Goal: Task Accomplishment & Management: Manage account settings

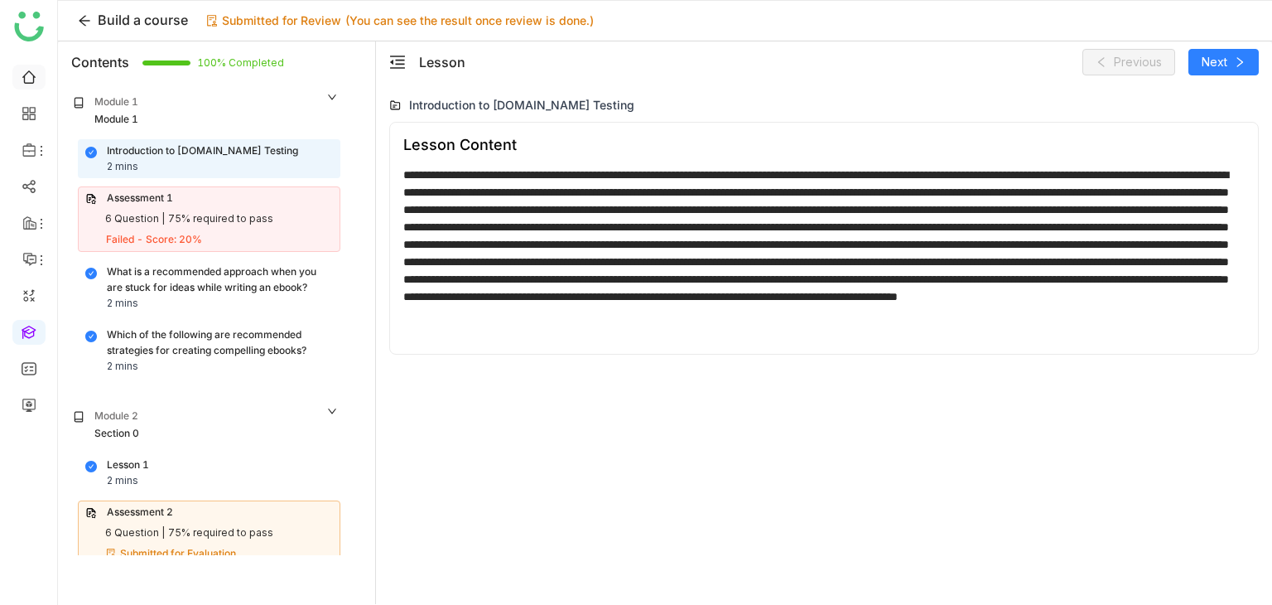
click at [27, 71] on link at bounding box center [29, 76] width 15 height 14
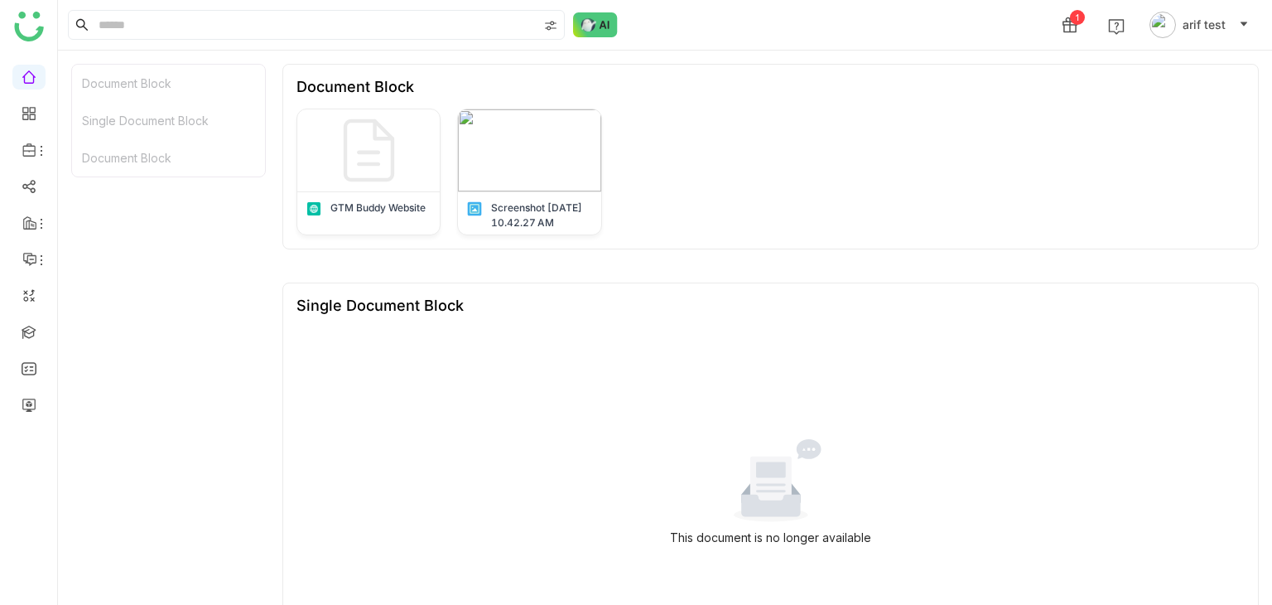
click at [594, 37] on div "1 arif test" at bounding box center [665, 25] width 1214 height 50
click at [596, 33] on img at bounding box center [595, 24] width 45 height 25
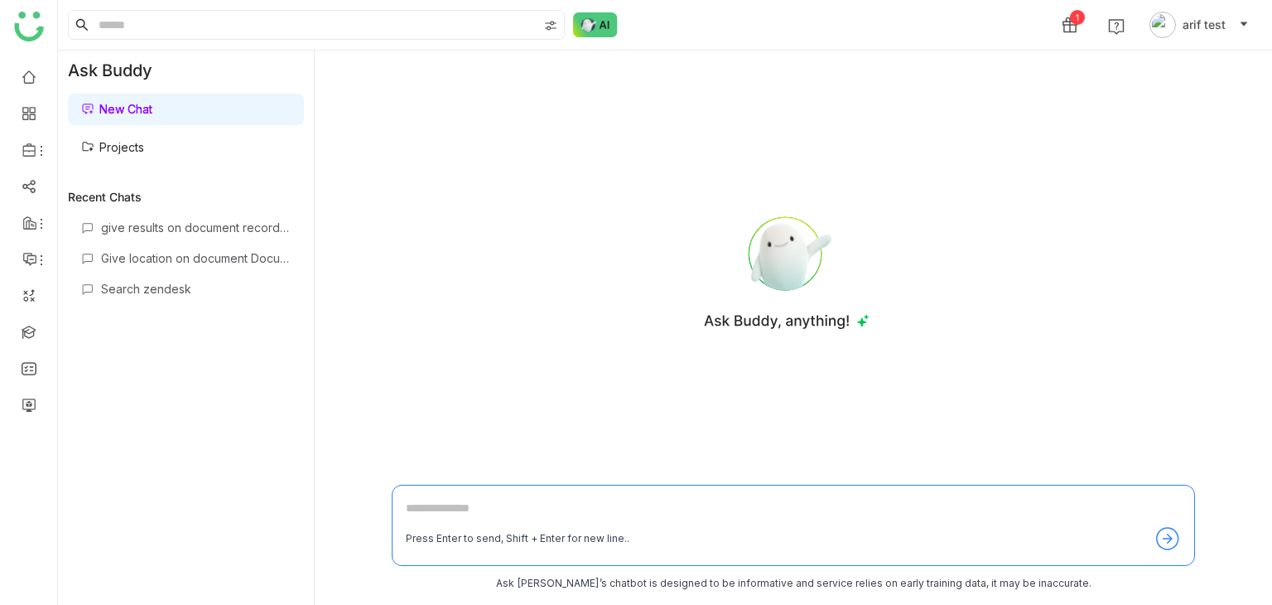
click at [144, 147] on link "Projects" at bounding box center [112, 147] width 63 height 14
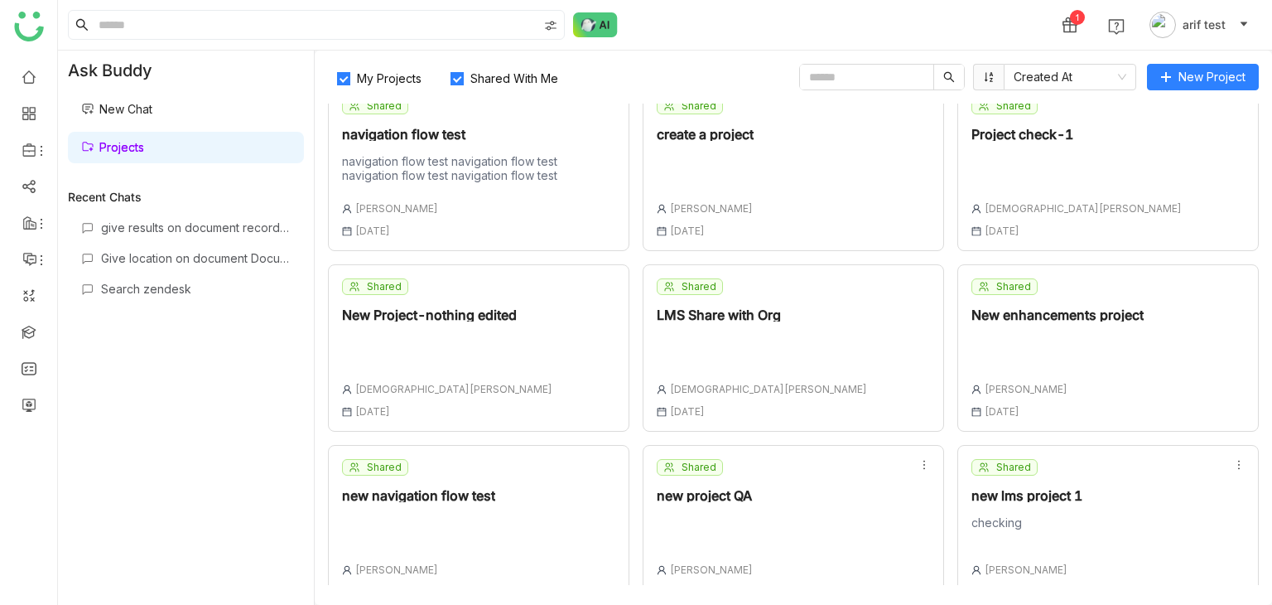
scroll to position [408, 0]
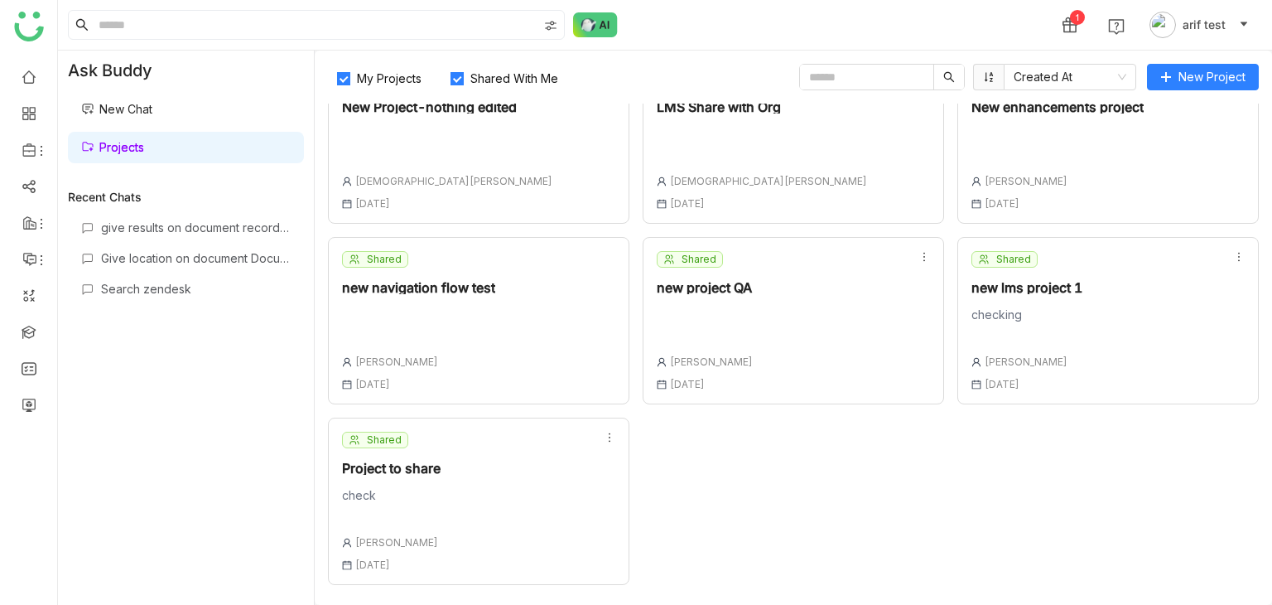
click at [524, 521] on div "Shared Project to share check [PERSON_NAME] [DATE]" at bounding box center [479, 501] width 302 height 167
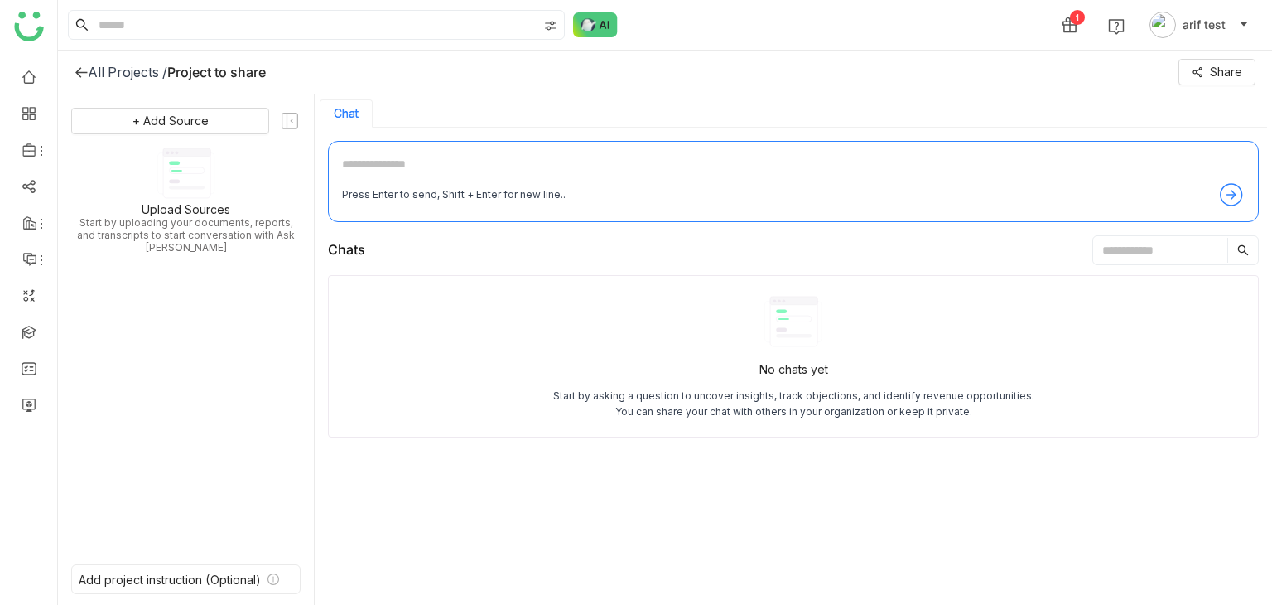
click at [84, 73] on icon at bounding box center [81, 71] width 13 height 13
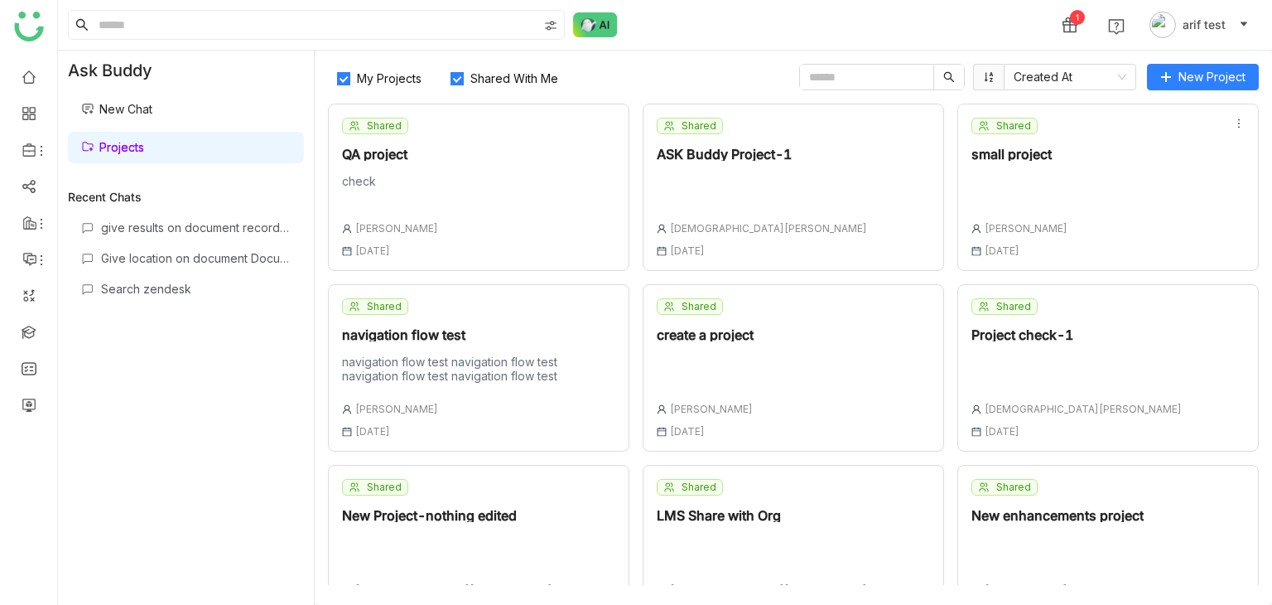
scroll to position [408, 0]
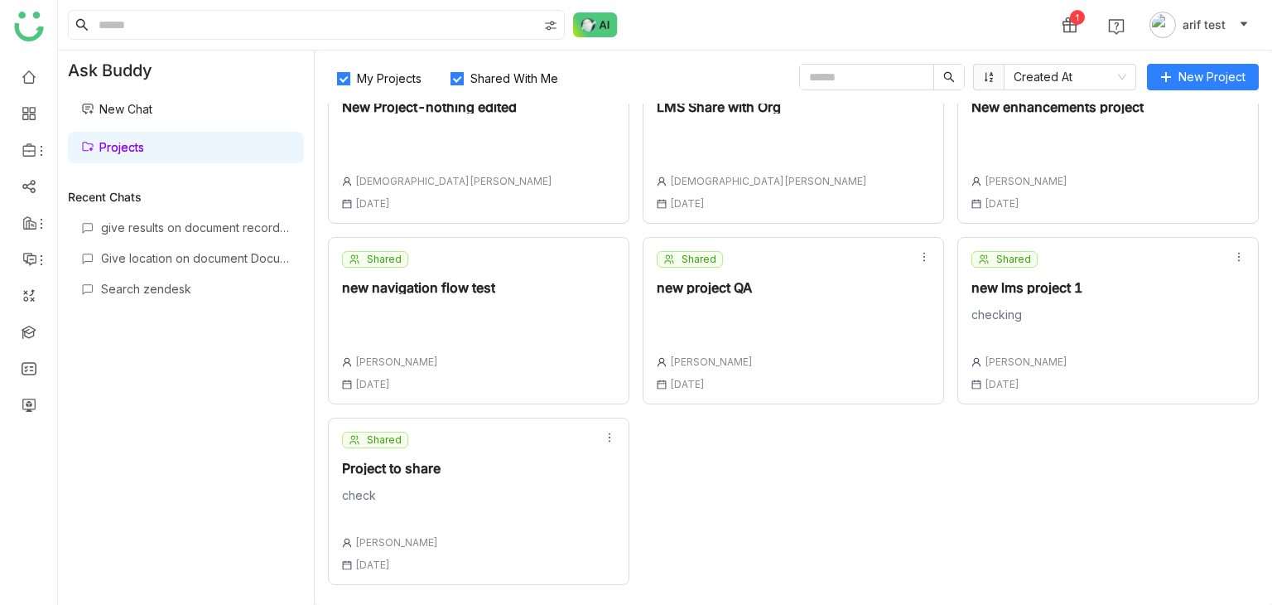
click at [513, 468] on div "Shared Project to share check [PERSON_NAME] [DATE]" at bounding box center [479, 501] width 302 height 167
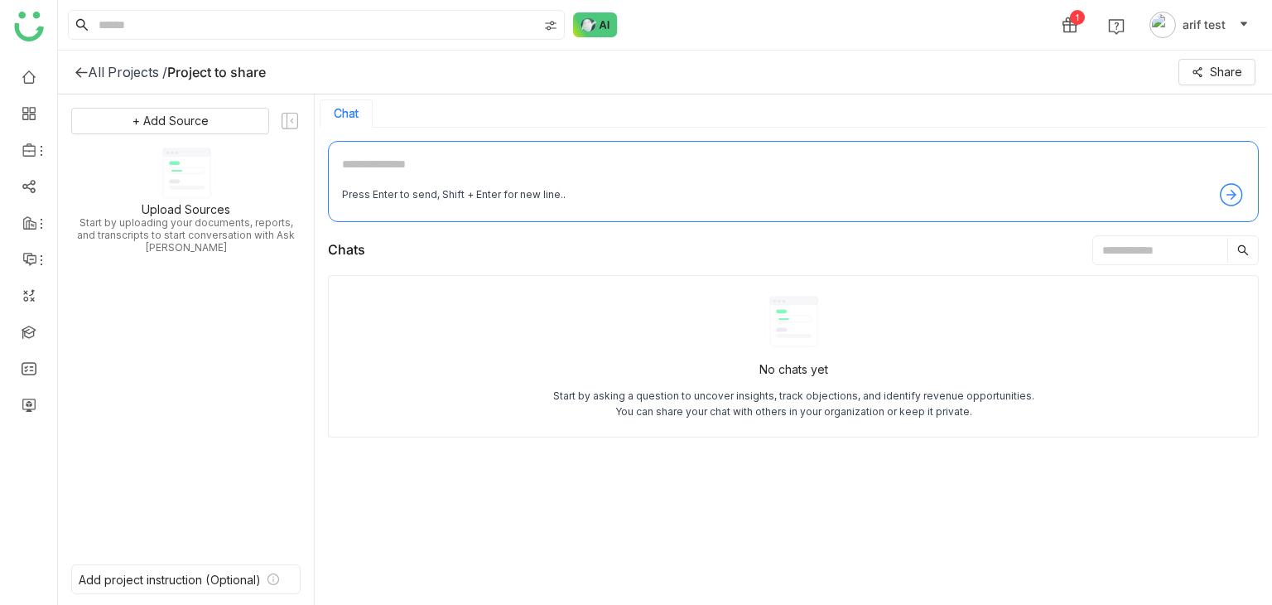
click at [731, 171] on textarea at bounding box center [793, 168] width 903 height 27
type textarea "**********"
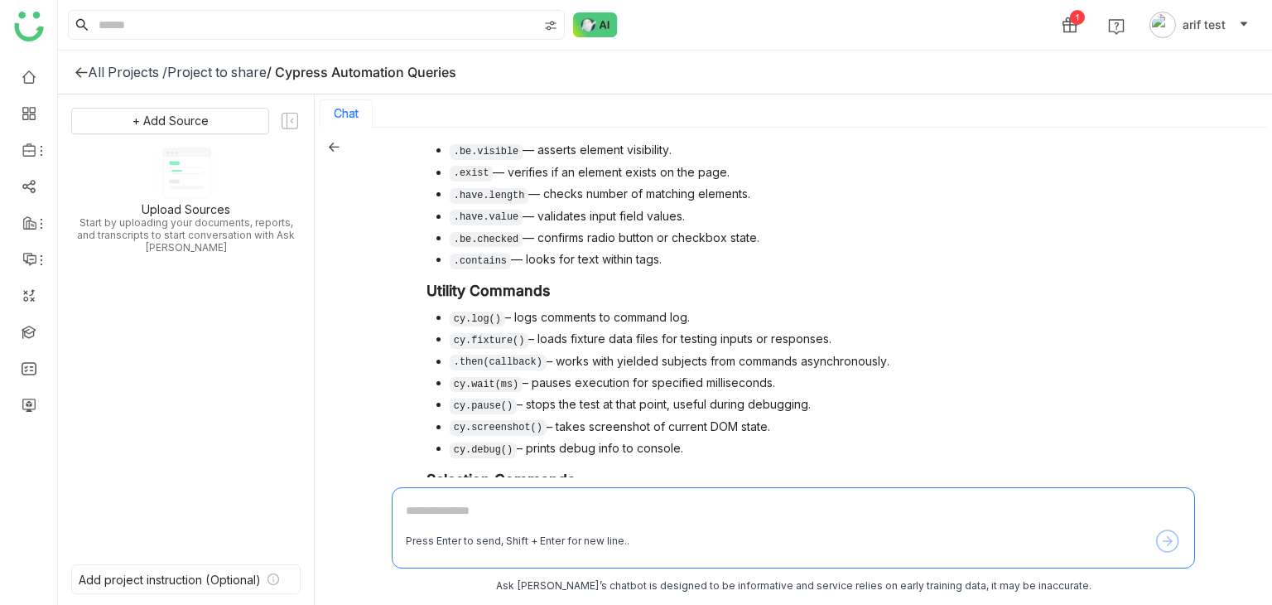
scroll to position [467, 0]
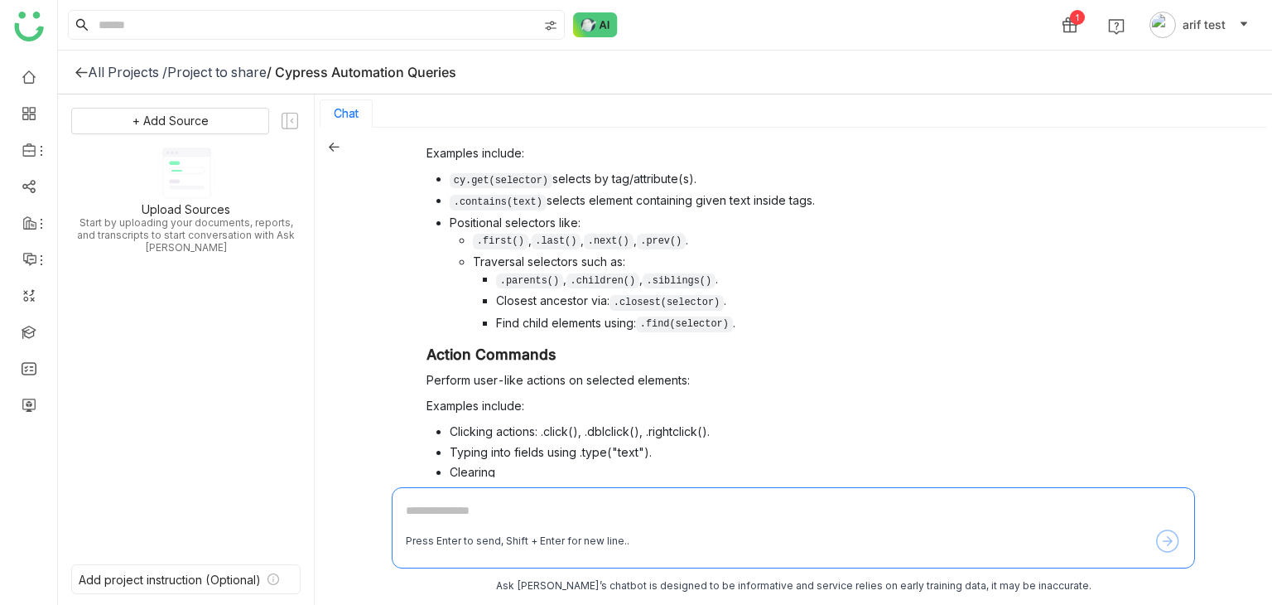
click at [350, 114] on button "Chat" at bounding box center [346, 113] width 25 height 13
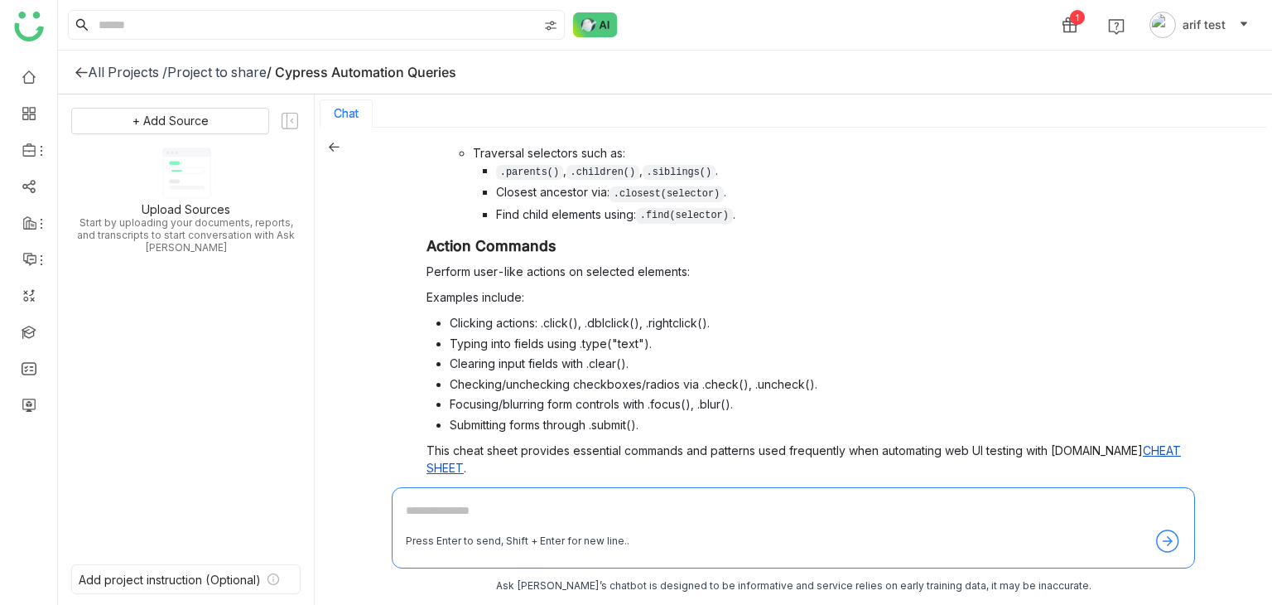
scroll to position [835, 0]
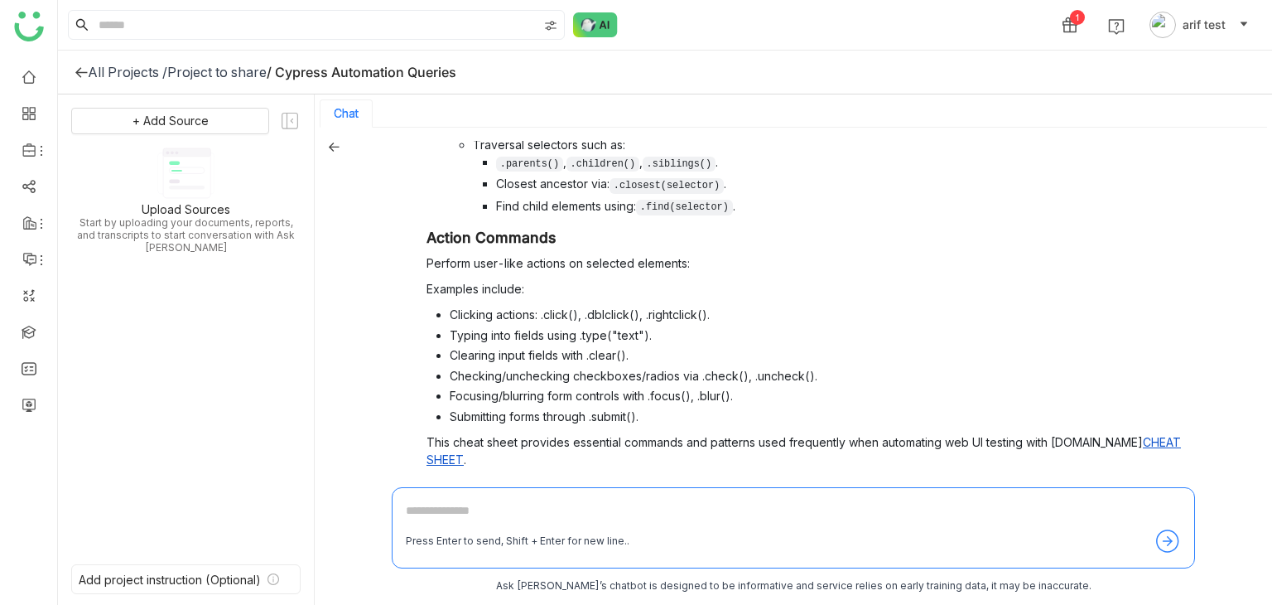
click at [1010, 486] on span "Verify" at bounding box center [1026, 493] width 32 height 14
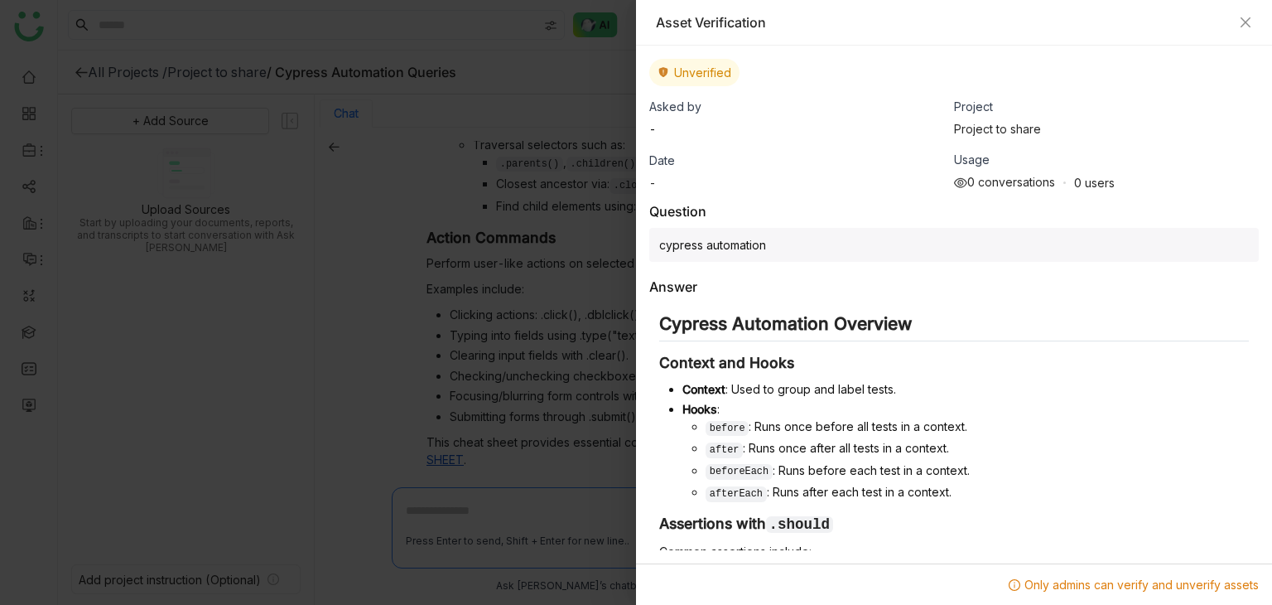
click at [1257, 30] on div "Asset Verification" at bounding box center [954, 23] width 636 height 46
click at [1243, 22] on icon "Close" at bounding box center [1245, 22] width 13 height 13
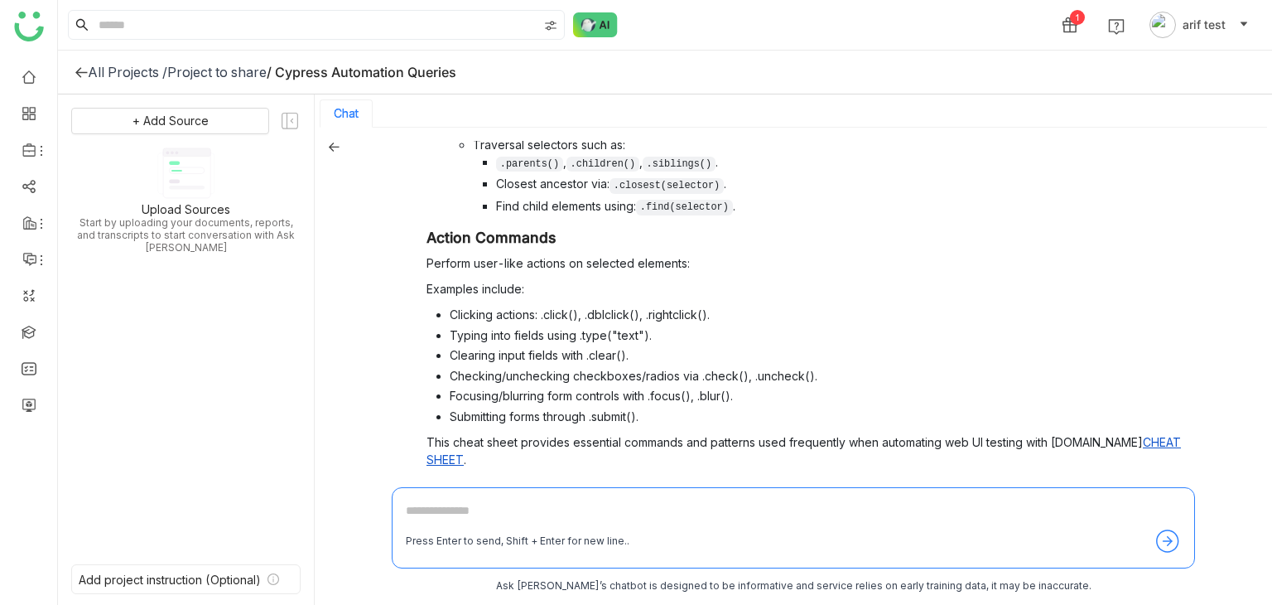
scroll to position [2, 0]
click at [1010, 484] on span "Verify" at bounding box center [1026, 491] width 32 height 14
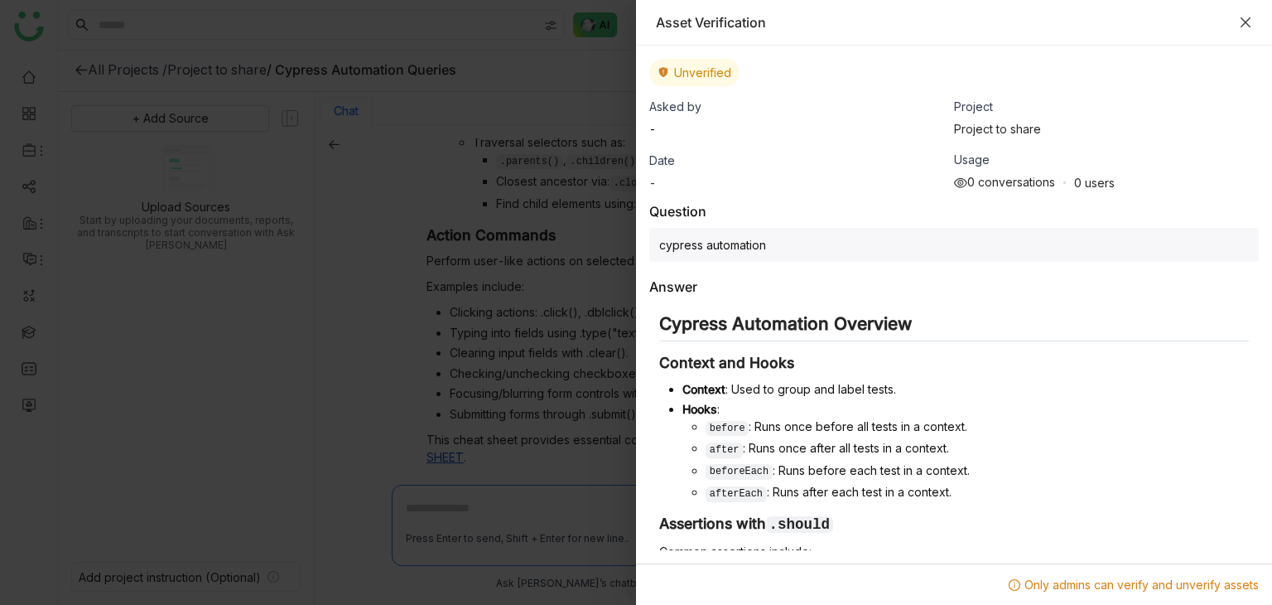
click at [1248, 25] on icon "Close" at bounding box center [1246, 22] width 10 height 10
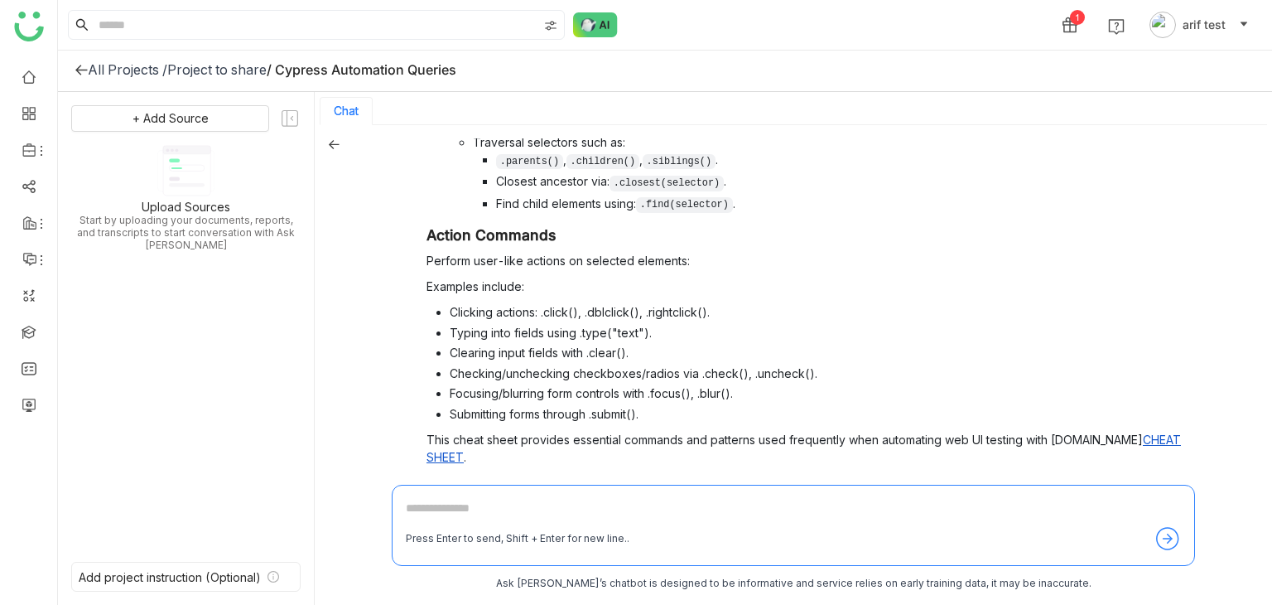
click at [331, 144] on icon at bounding box center [334, 144] width 12 height 12
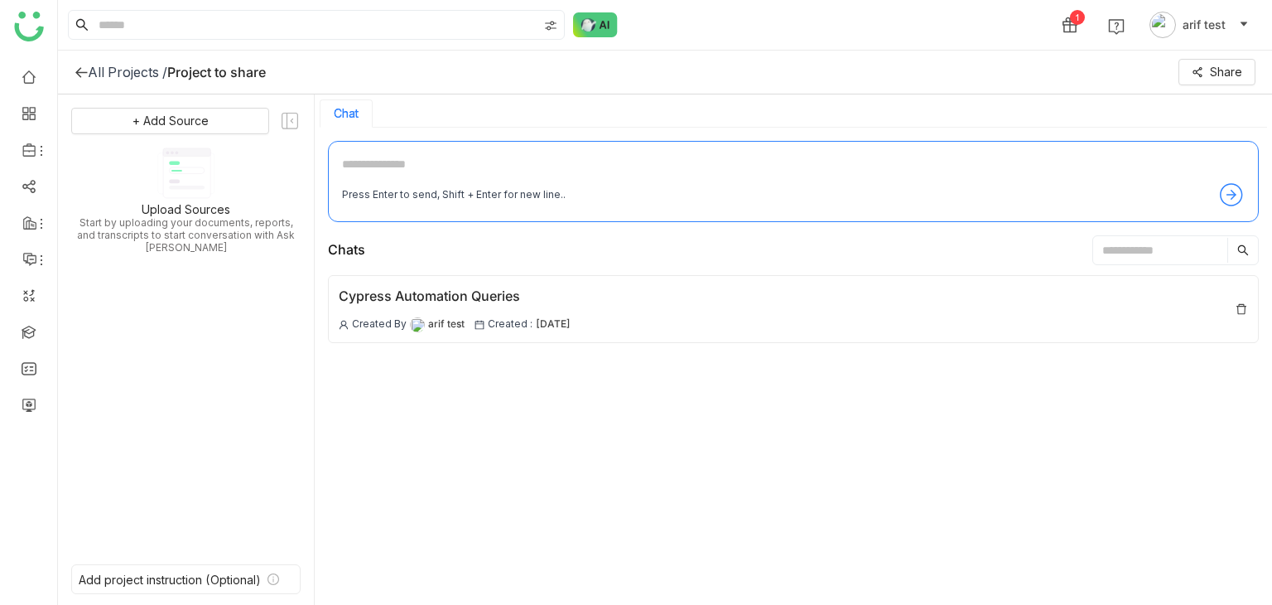
click at [80, 68] on icon at bounding box center [81, 71] width 13 height 13
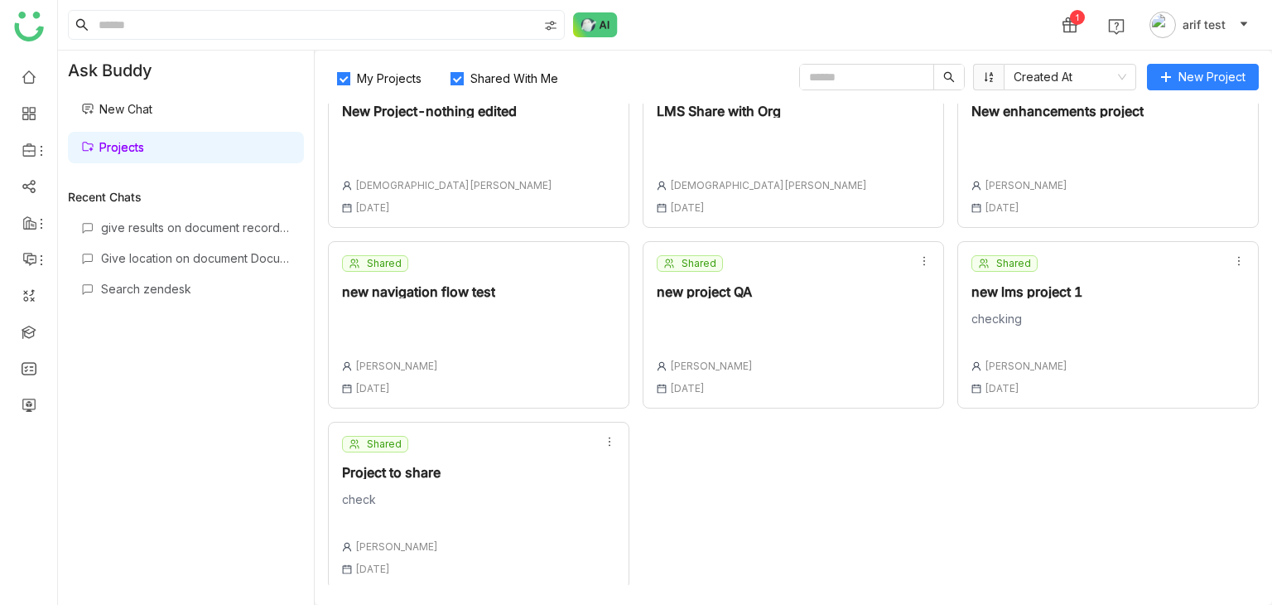
scroll to position [408, 0]
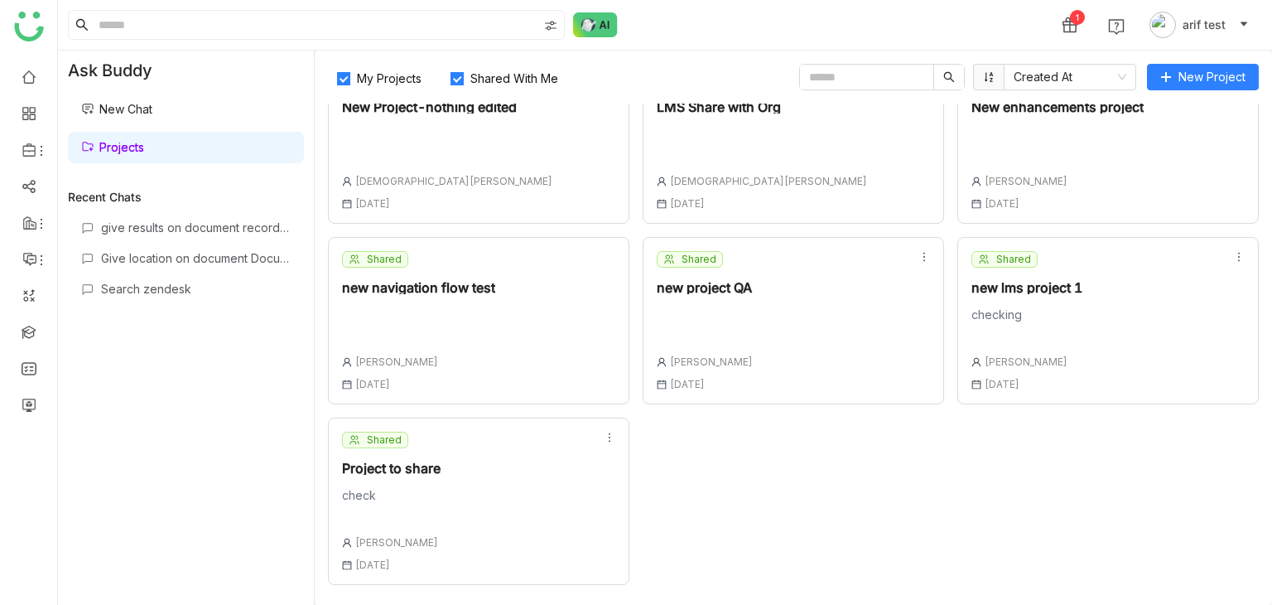
click at [563, 499] on div "Shared Project to share check [PERSON_NAME] [DATE]" at bounding box center [479, 501] width 302 height 167
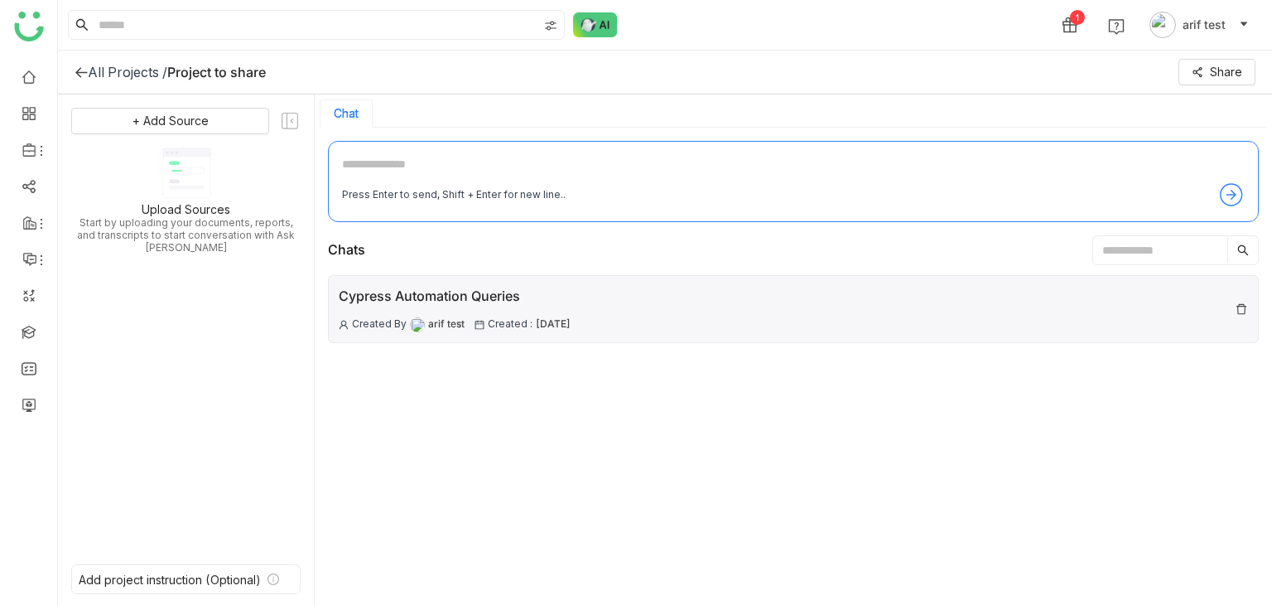
click at [769, 297] on div "Cypress Automation Queries Created By arif test Created : 22 Aug , 2025" at bounding box center [793, 309] width 931 height 68
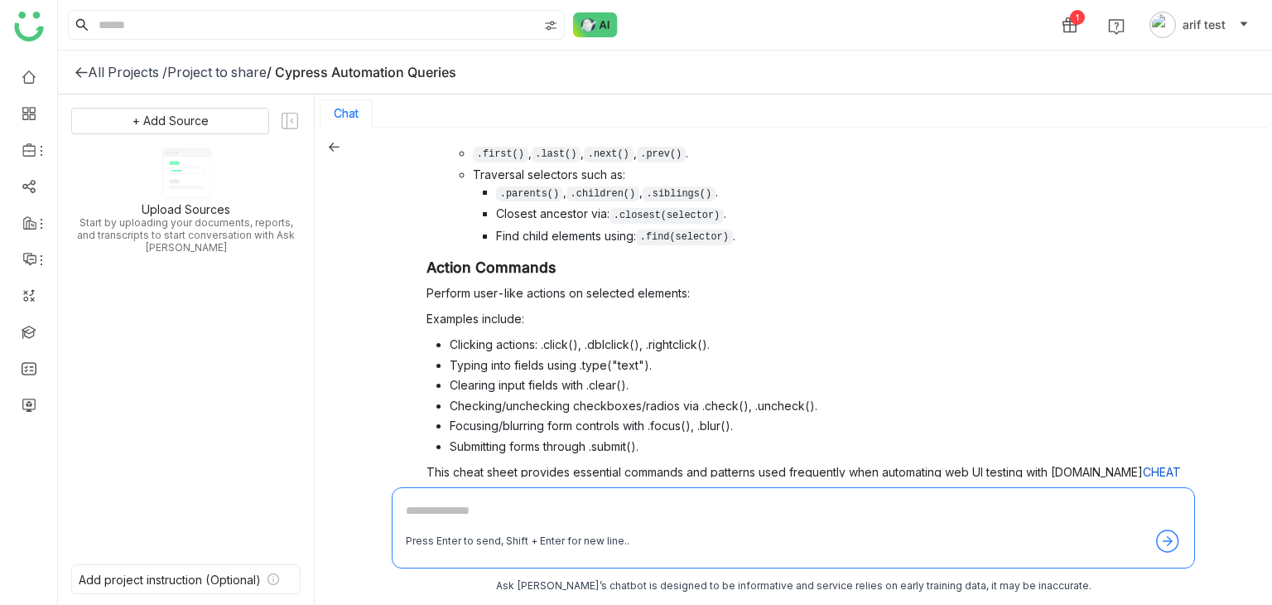
click at [1049, 463] on p "This cheat sheet provides essential commands and patterns used frequently when …" at bounding box center [804, 480] width 755 height 35
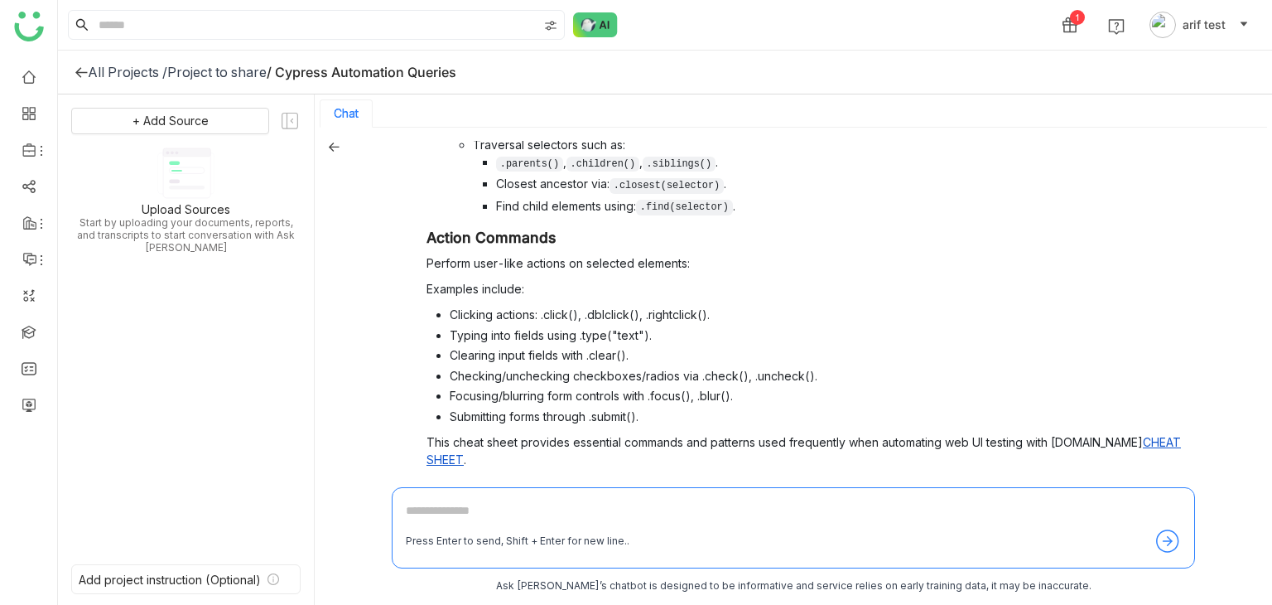
click at [1010, 486] on span "Verify" at bounding box center [1026, 493] width 32 height 14
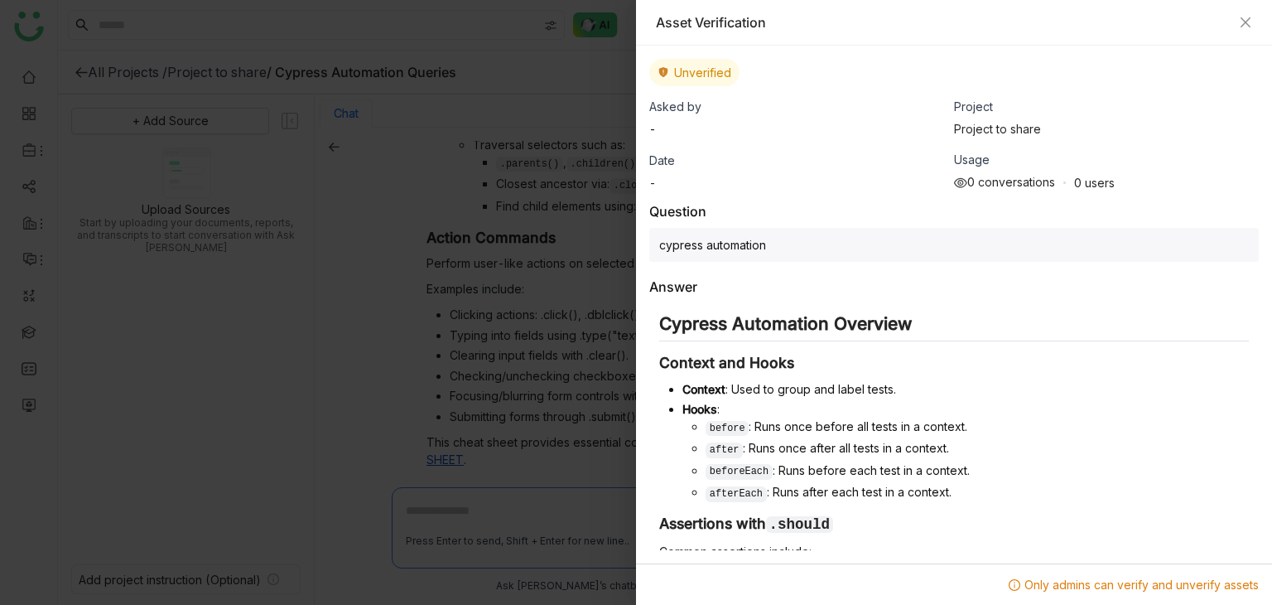
click at [1250, 27] on div "Asset Verification" at bounding box center [954, 23] width 636 height 46
click at [1251, 31] on div "Asset Verification" at bounding box center [954, 22] width 596 height 18
click at [1249, 24] on icon "Close" at bounding box center [1245, 22] width 13 height 13
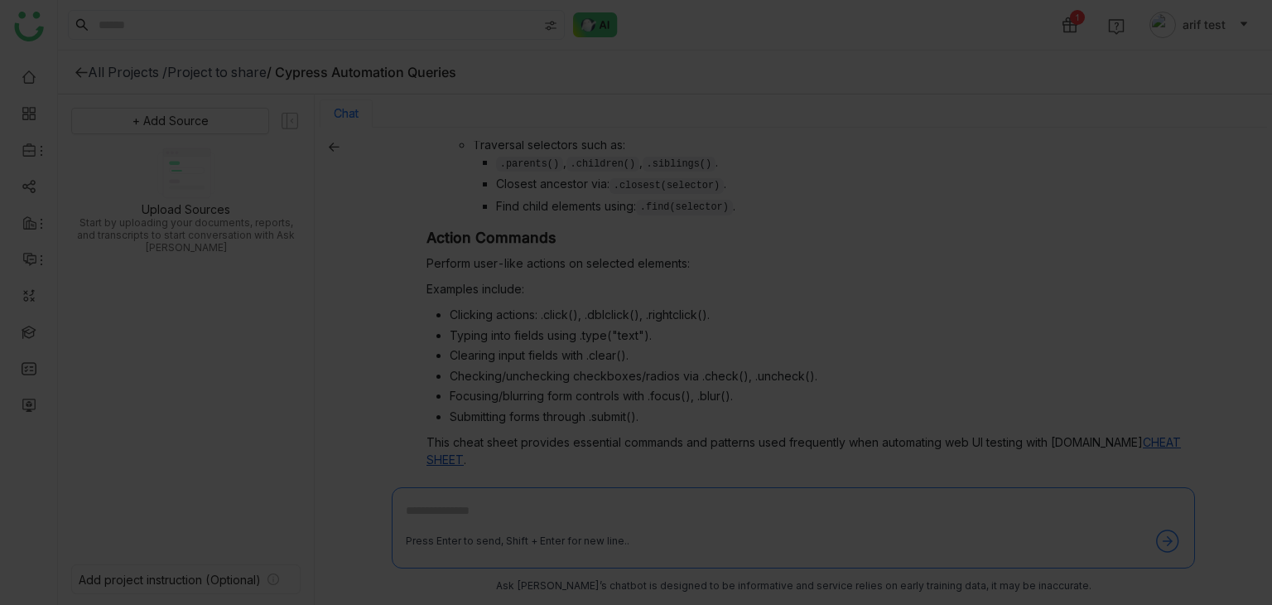
scroll to position [2, 0]
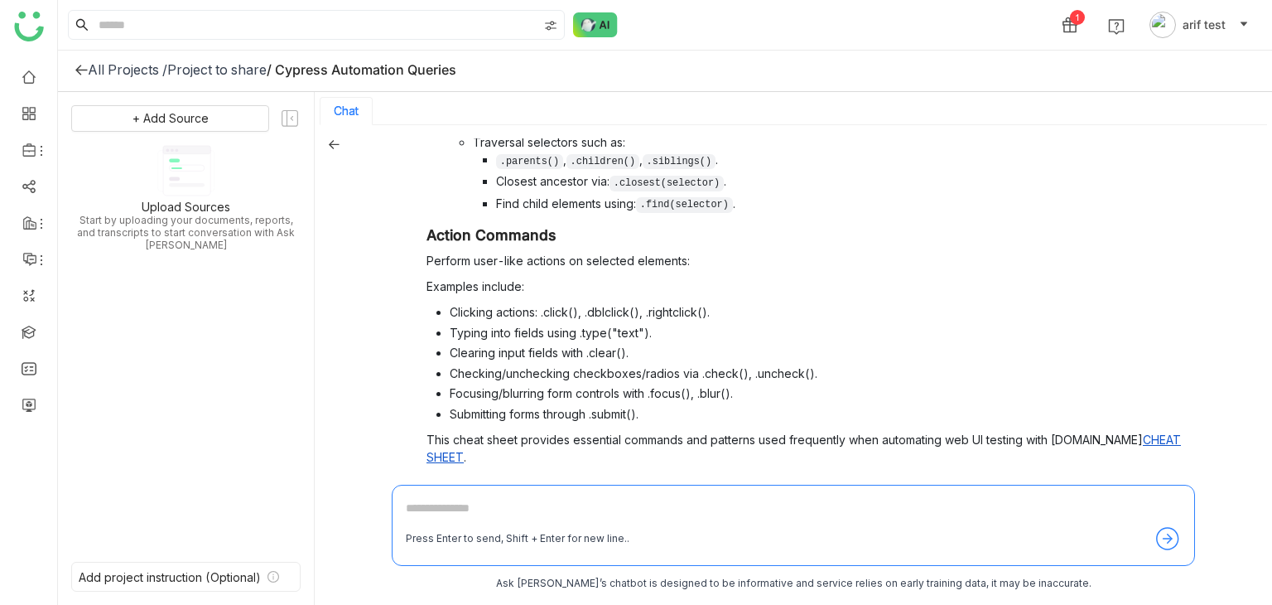
click at [1010, 484] on span "Verify" at bounding box center [1026, 491] width 32 height 14
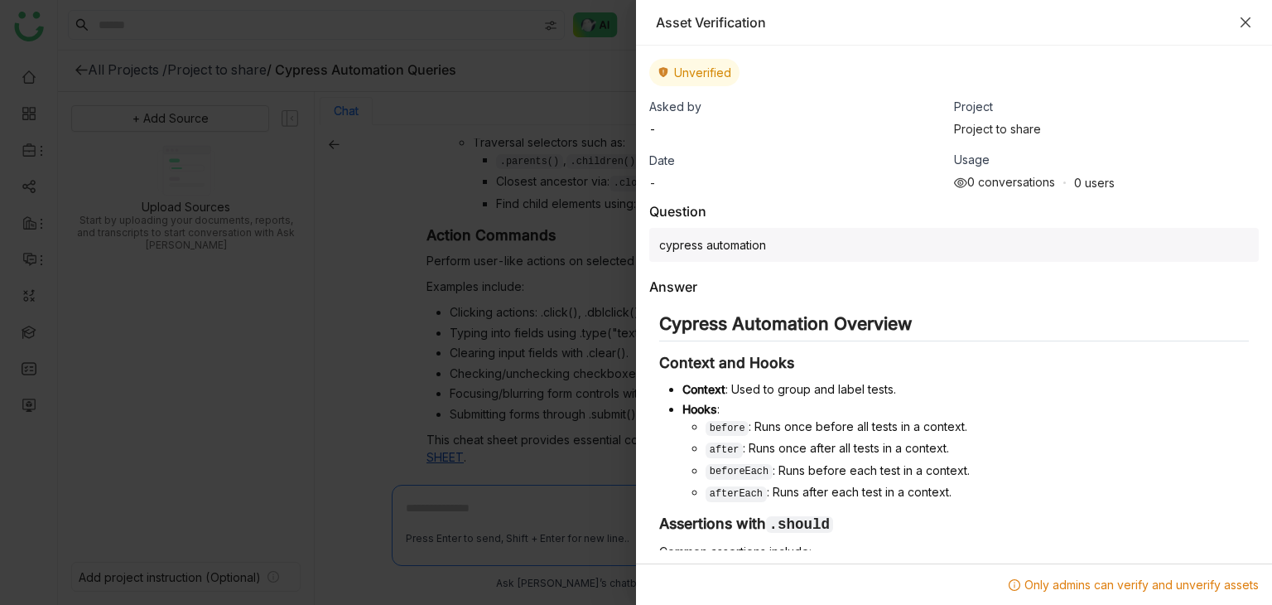
click at [1249, 23] on icon "Close" at bounding box center [1245, 22] width 13 height 13
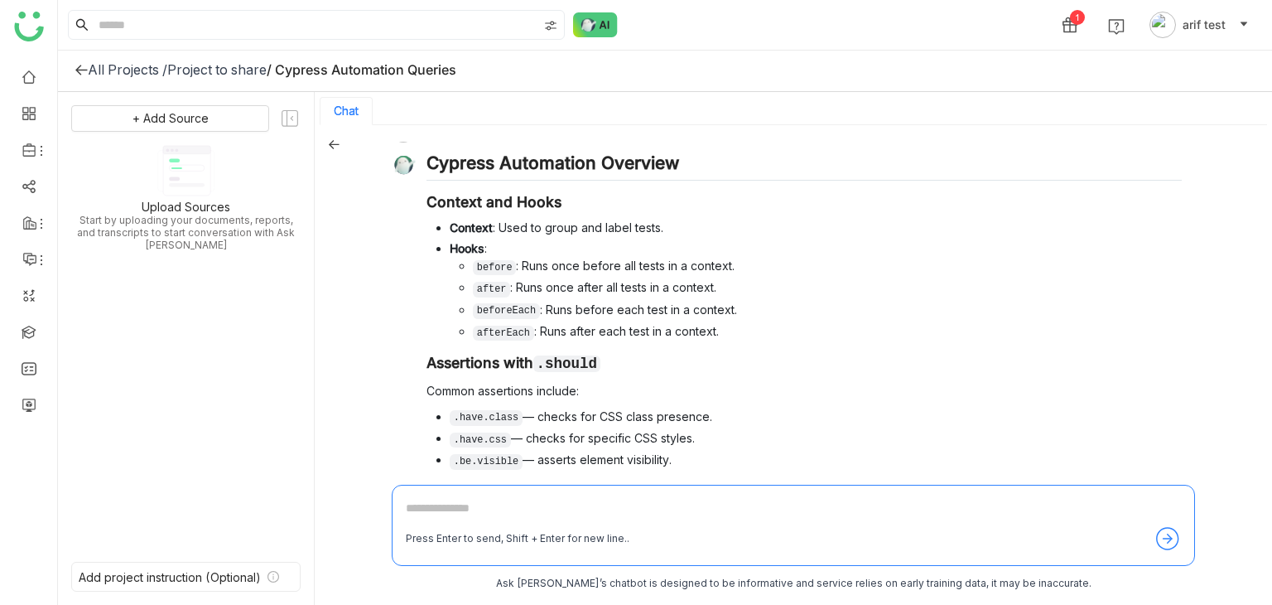
scroll to position [0, 0]
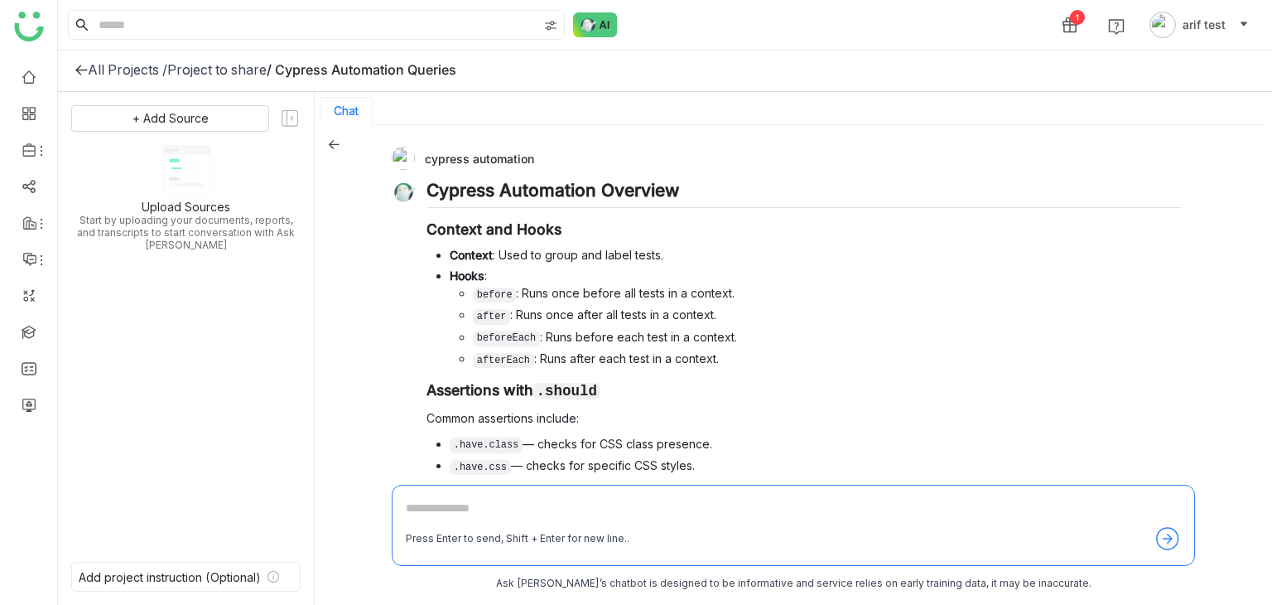
click at [335, 143] on icon at bounding box center [334, 144] width 11 height 9
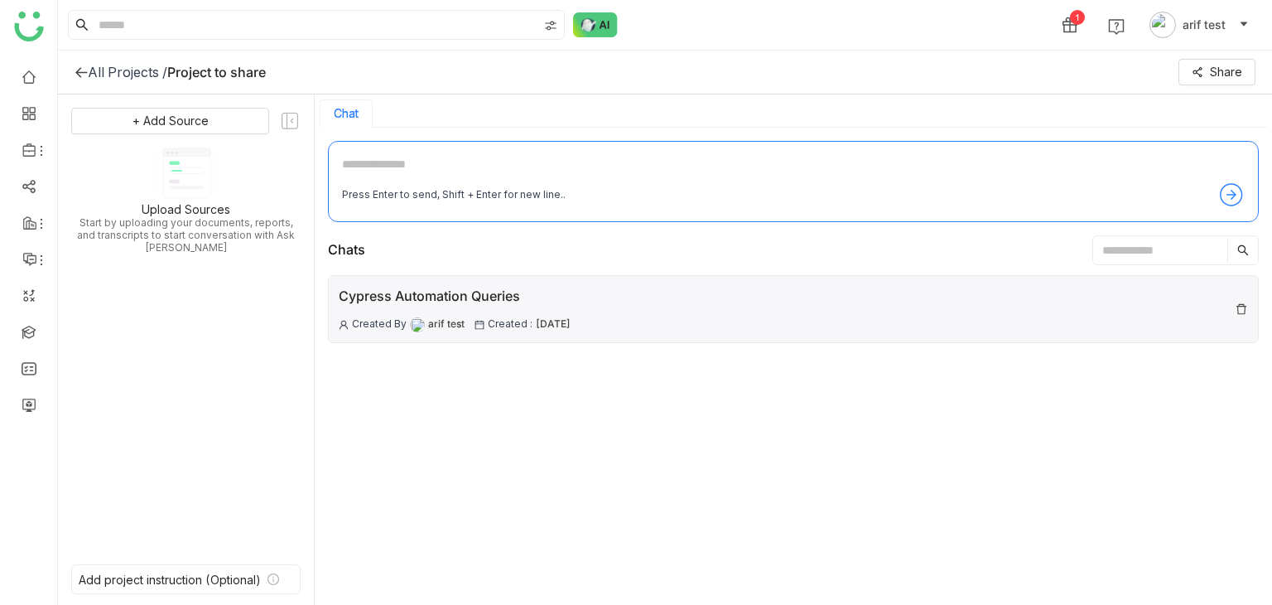
click at [844, 339] on div "Cypress Automation Queries Created By arif test Created : 22 Aug , 2025" at bounding box center [793, 309] width 931 height 68
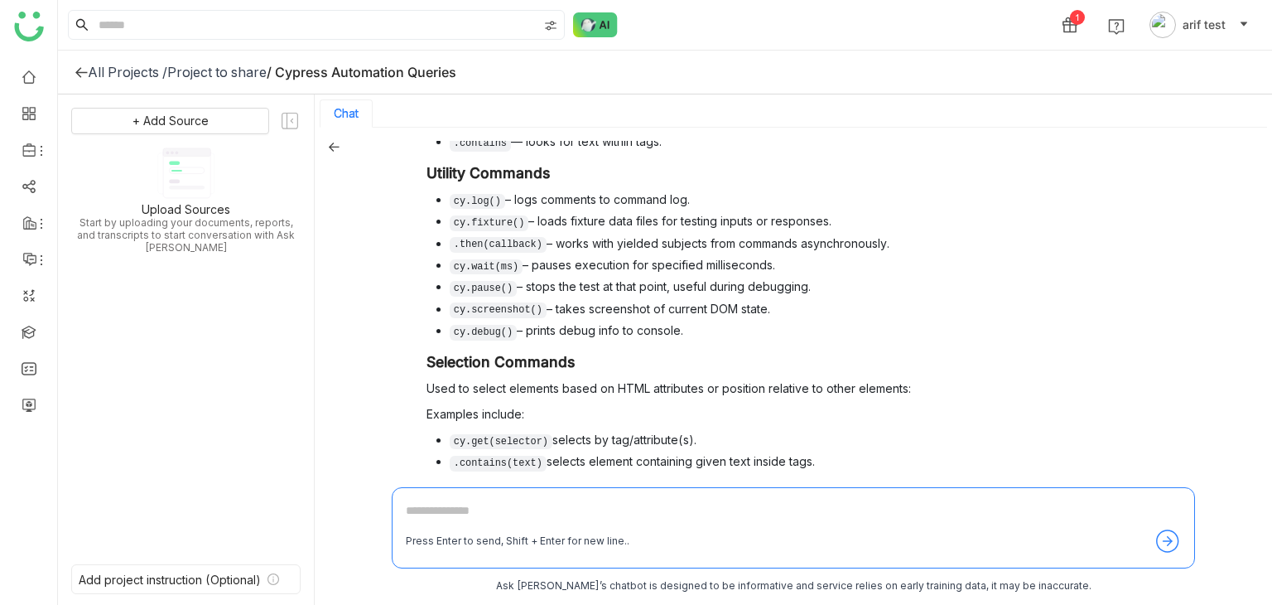
scroll to position [835, 0]
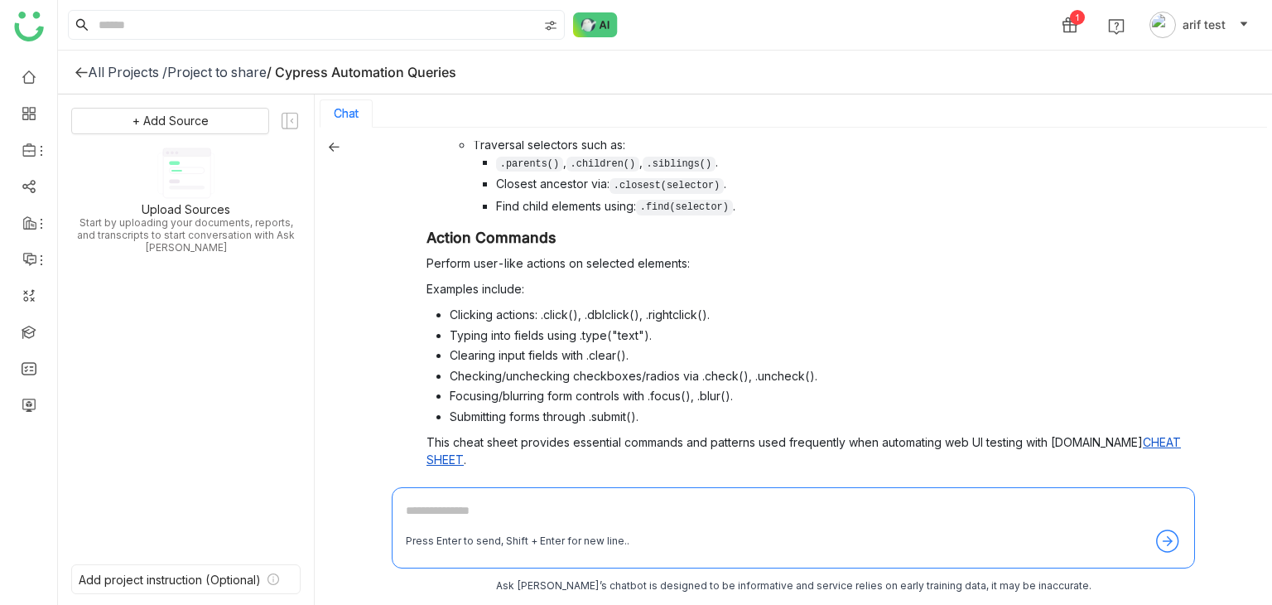
click at [1146, 486] on span "Request Verification" at bounding box center [1127, 493] width 110 height 14
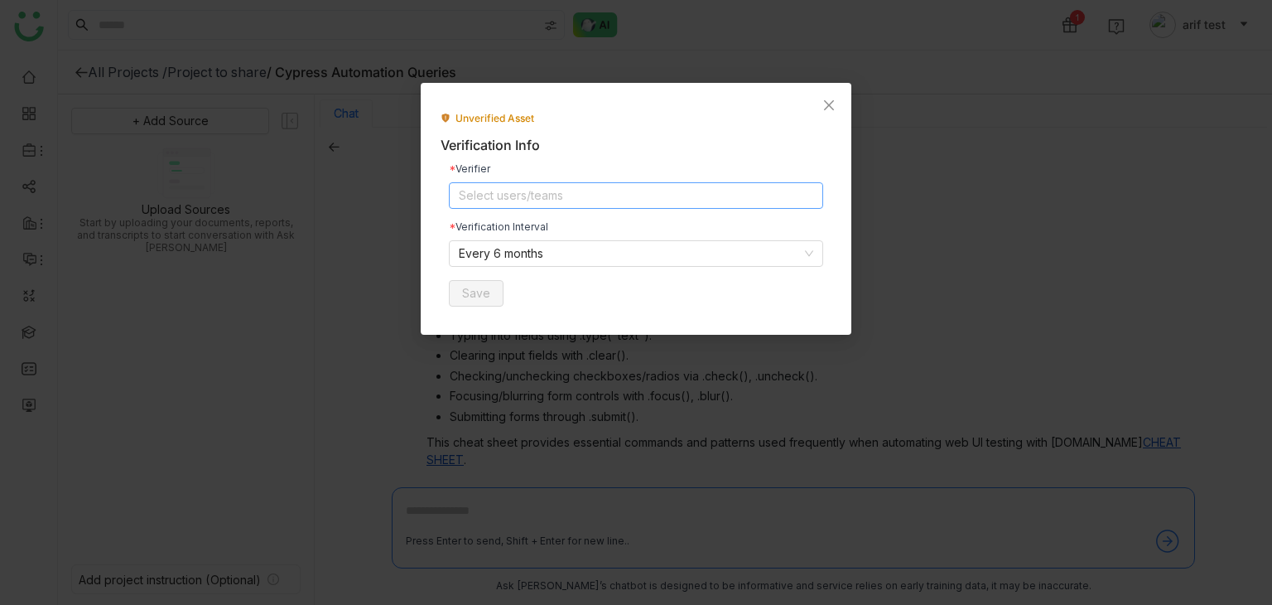
click at [580, 190] on nz-select-top-control "Select users/teams" at bounding box center [636, 195] width 374 height 27
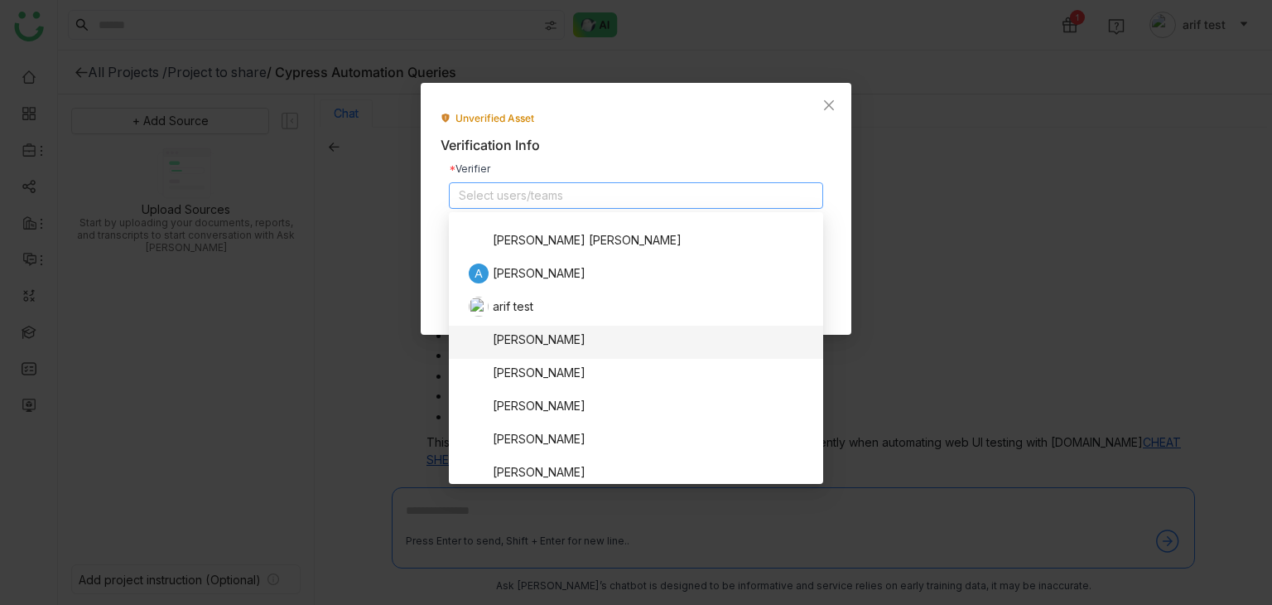
scroll to position [321, 0]
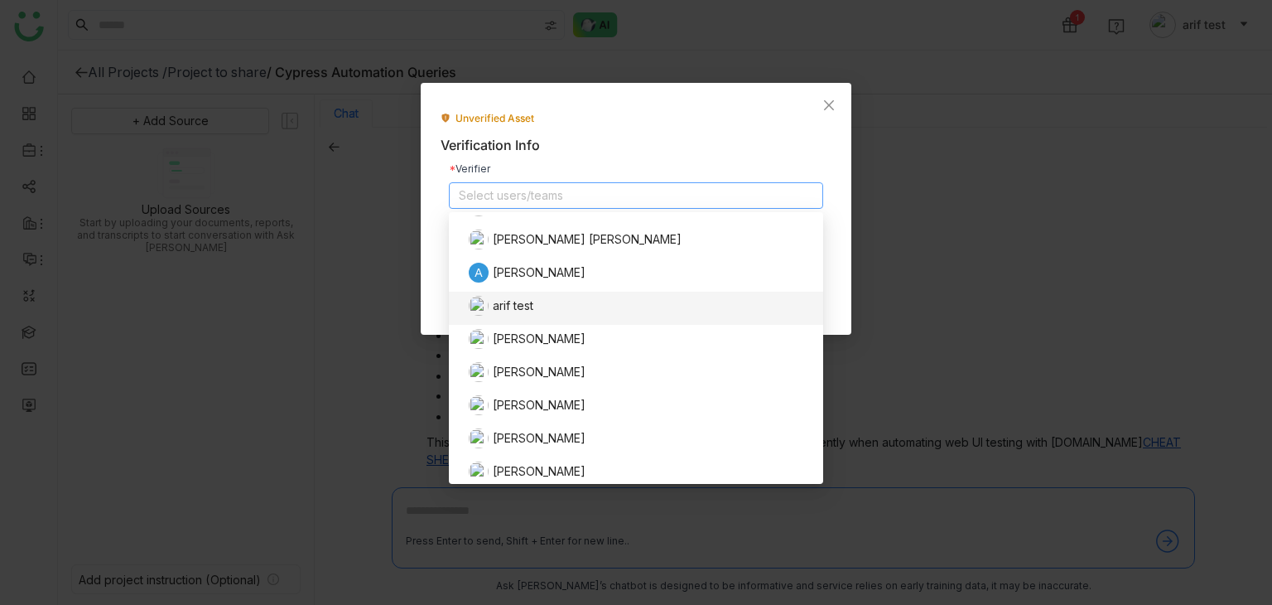
click at [549, 314] on div "arif test" at bounding box center [641, 308] width 345 height 25
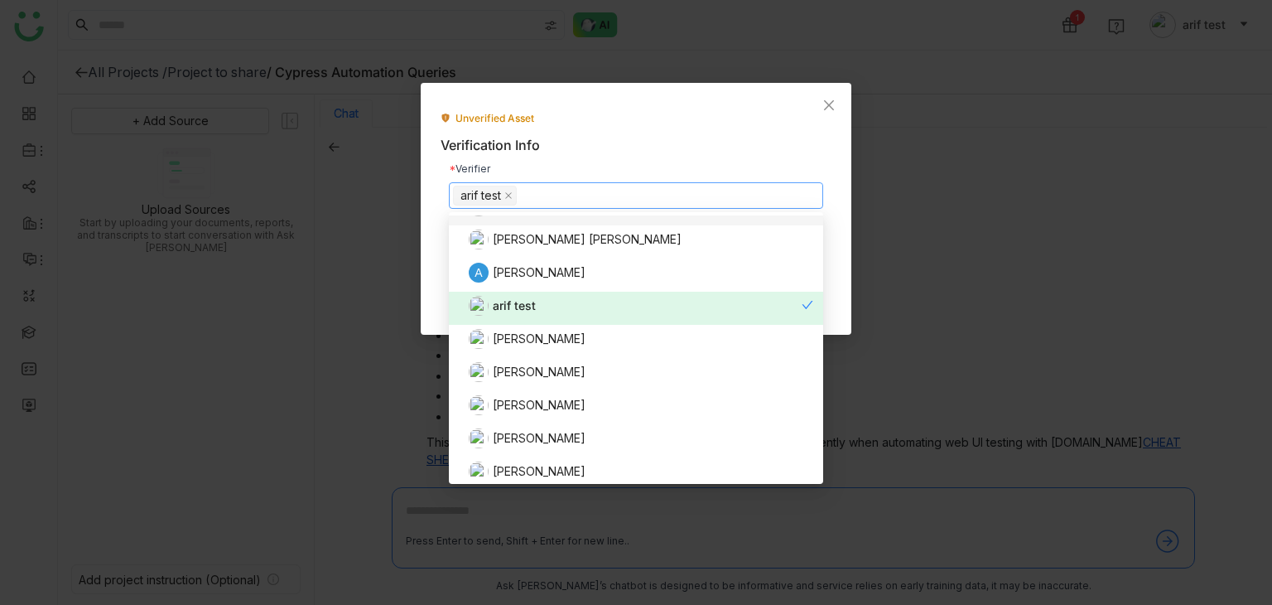
click at [678, 146] on div "Verification Info" at bounding box center [636, 145] width 391 height 21
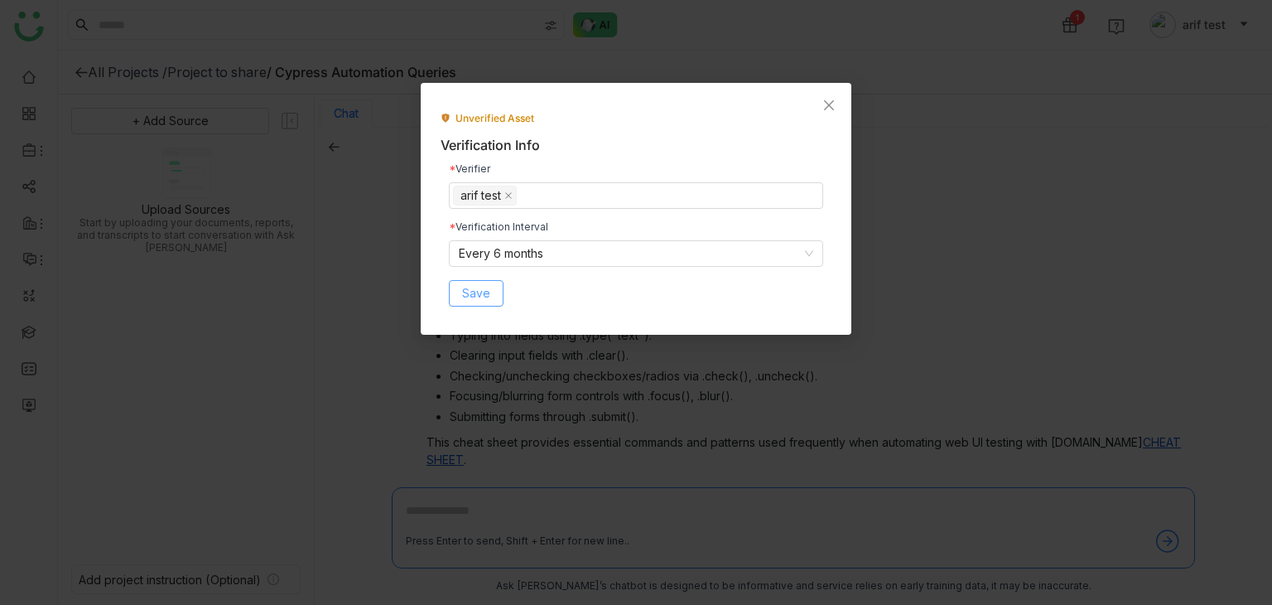
click at [472, 290] on span "Save" at bounding box center [476, 293] width 28 height 18
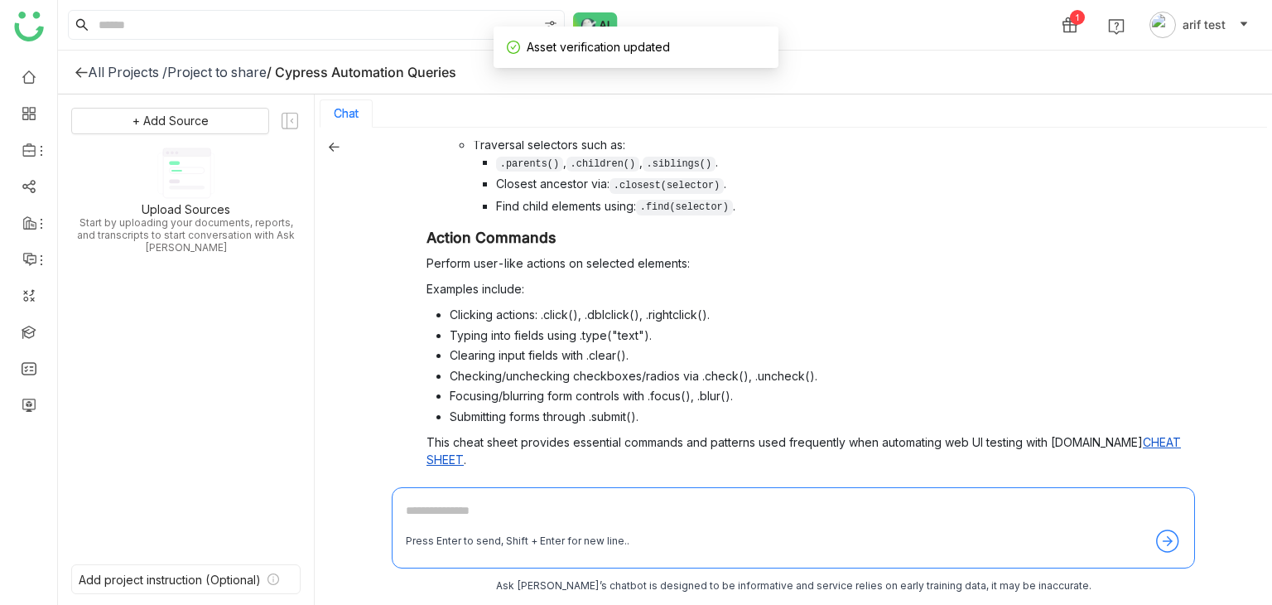
scroll to position [2, 0]
click at [1015, 484] on span "Verify" at bounding box center [1026, 491] width 32 height 14
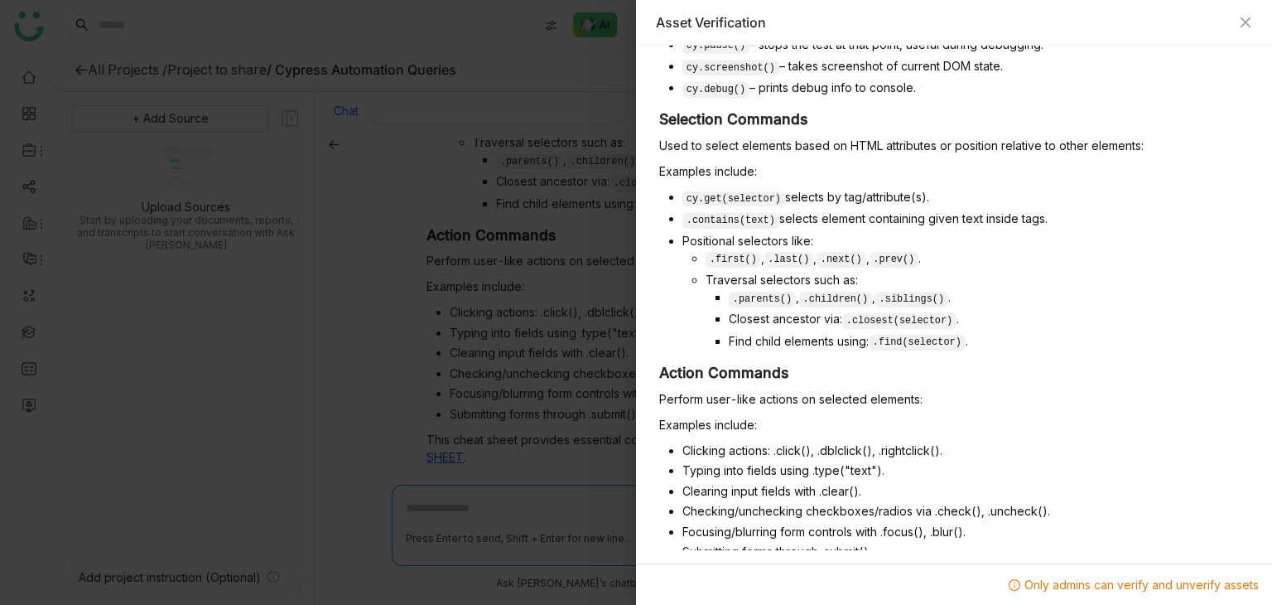
scroll to position [865, 0]
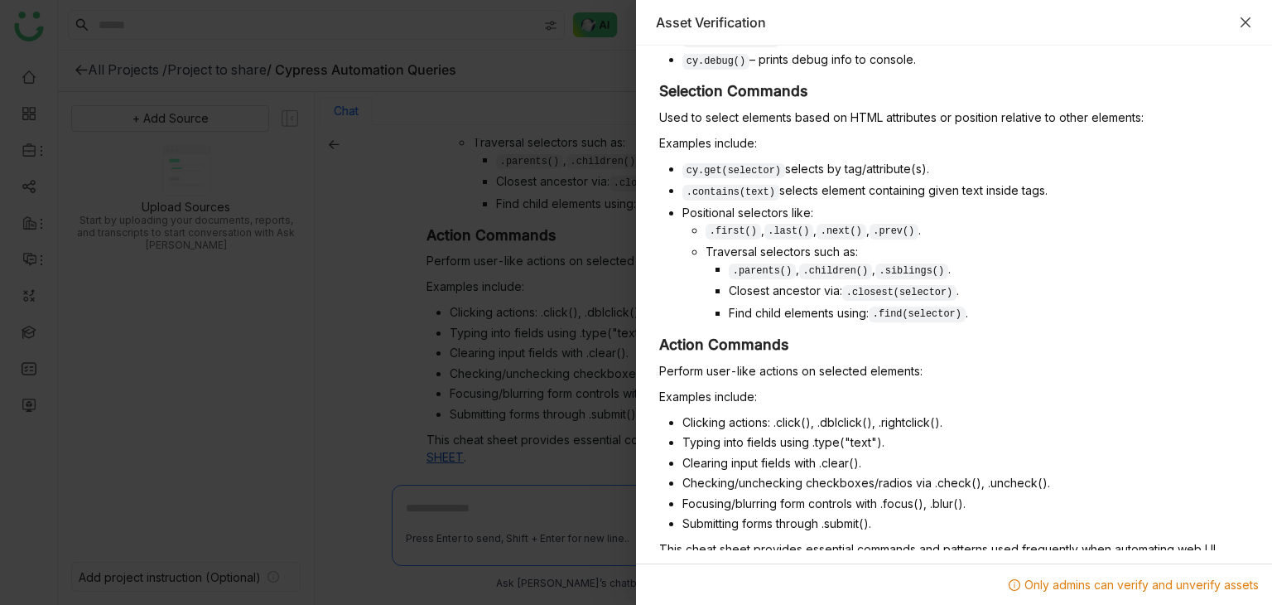
click at [1247, 24] on icon "Close" at bounding box center [1246, 22] width 10 height 10
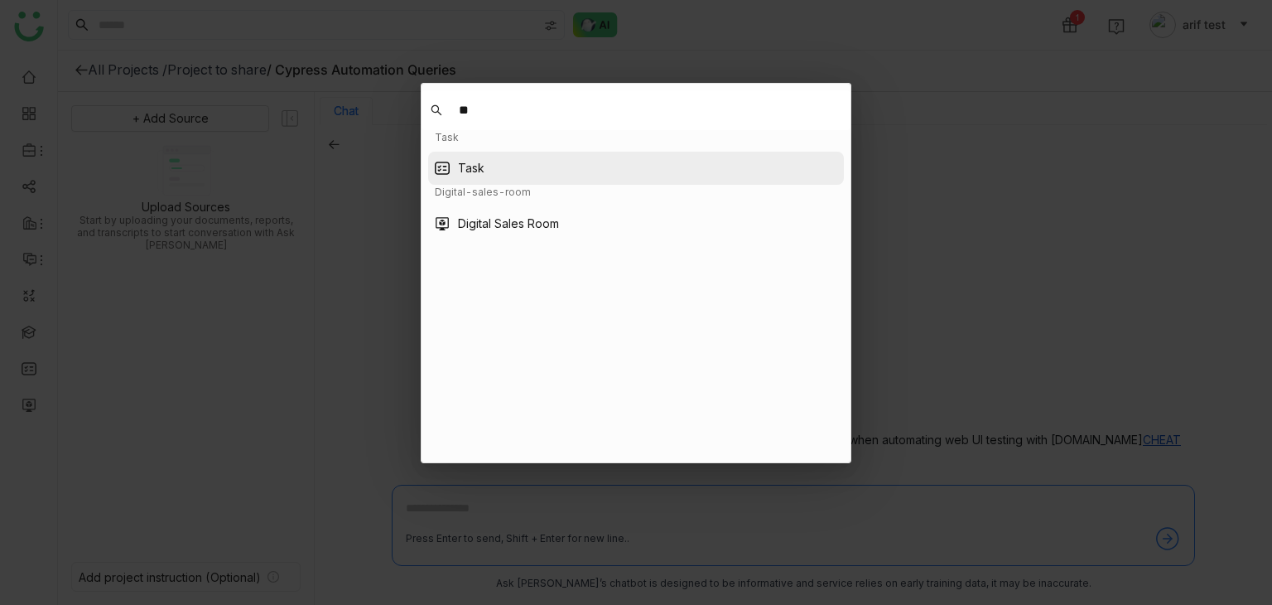
type input "**"
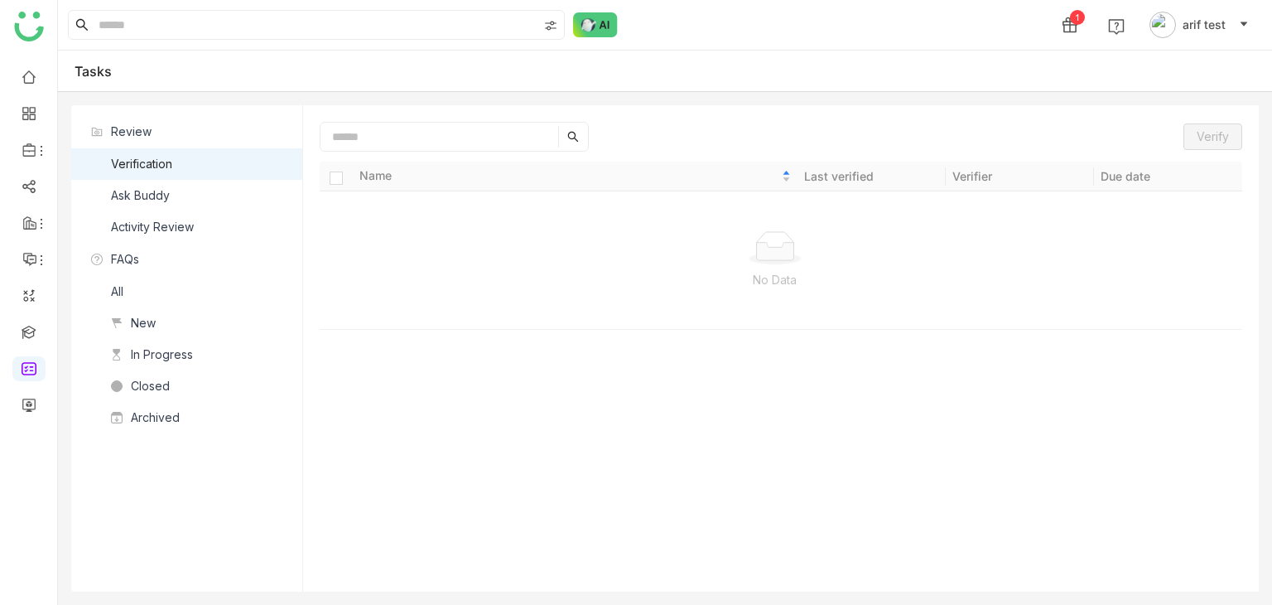
click at [188, 199] on nz-list-item "Ask Buddy" at bounding box center [186, 195] width 231 height 31
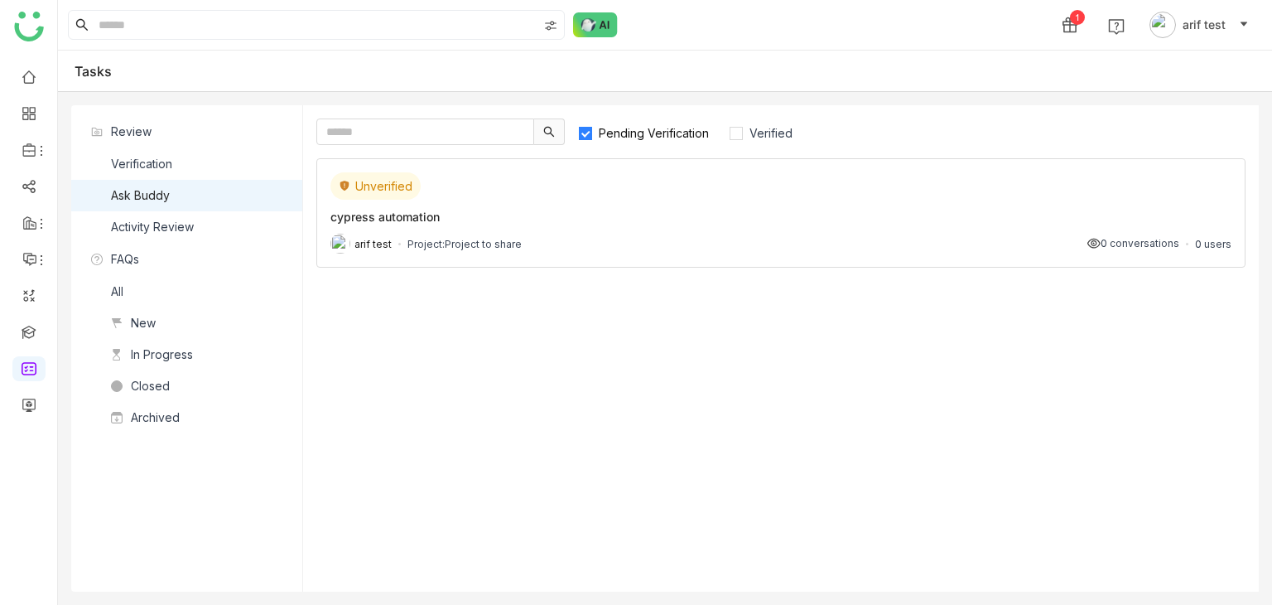
click at [494, 234] on div "arif test Project: Project to share" at bounding box center [426, 244] width 191 height 20
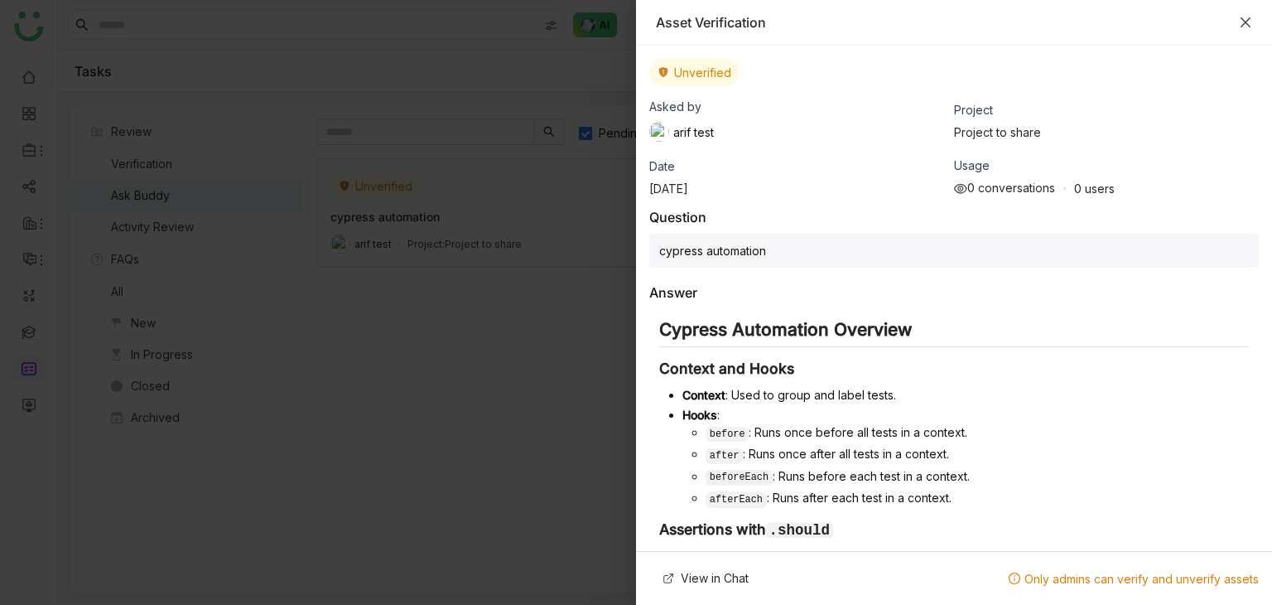
click at [1246, 23] on icon "Close" at bounding box center [1246, 22] width 10 height 10
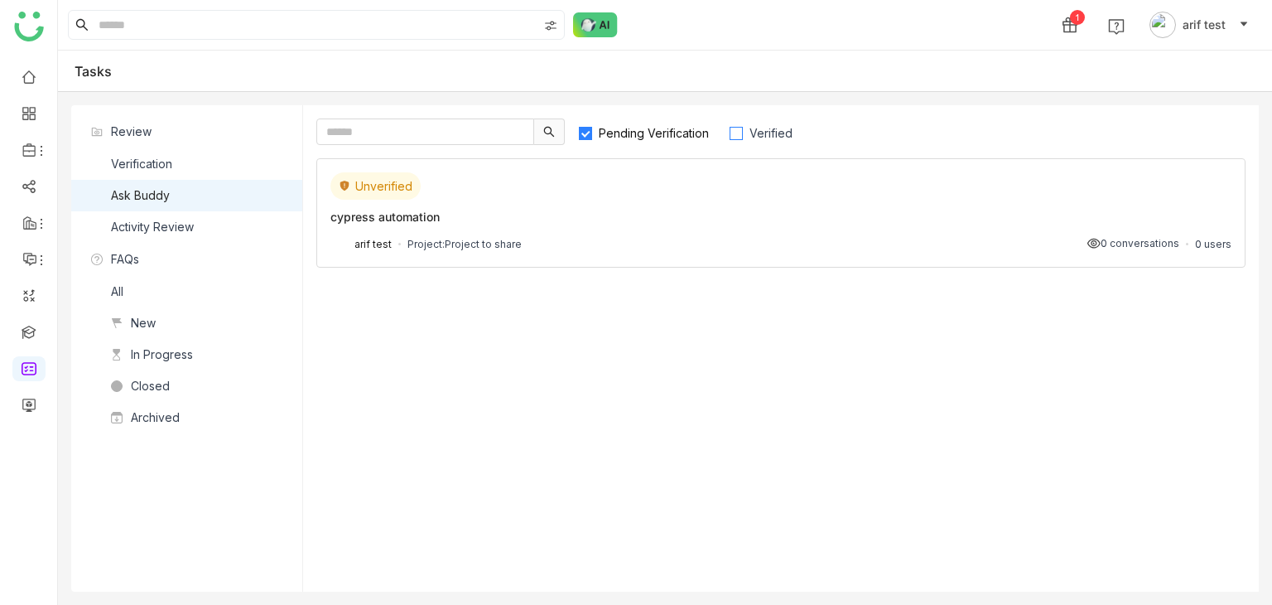
click at [749, 131] on span "Verified" at bounding box center [771, 133] width 56 height 14
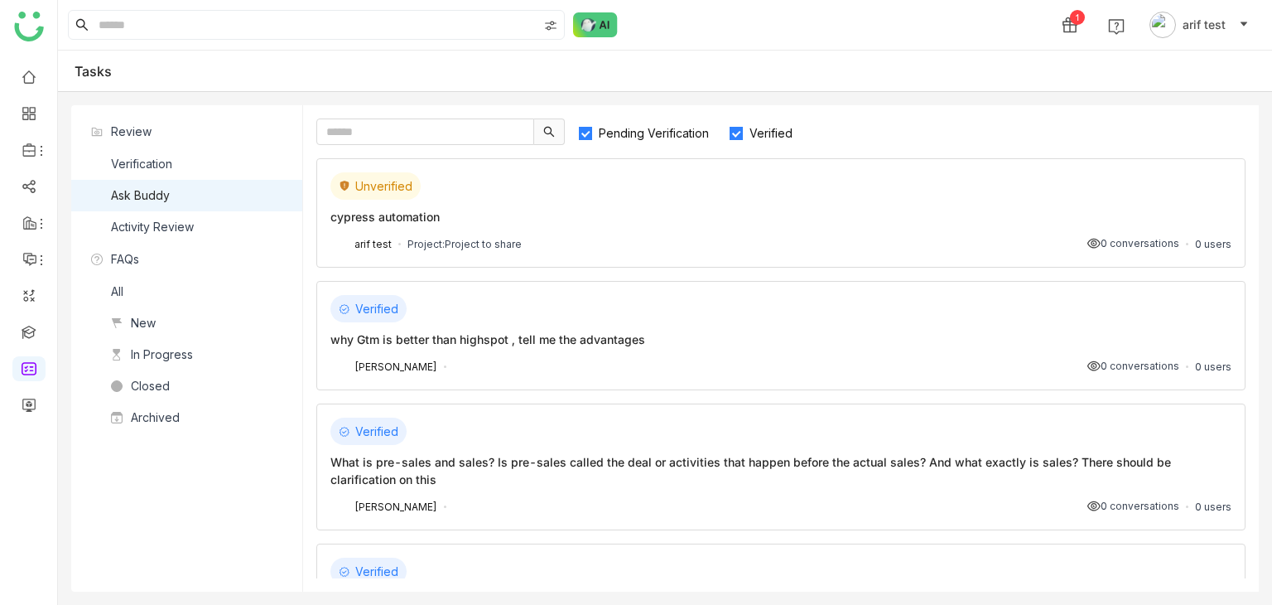
click at [570, 127] on div "Pending Verification Verified" at bounding box center [780, 131] width 929 height 27
click at [755, 137] on span "Verified" at bounding box center [771, 133] width 56 height 14
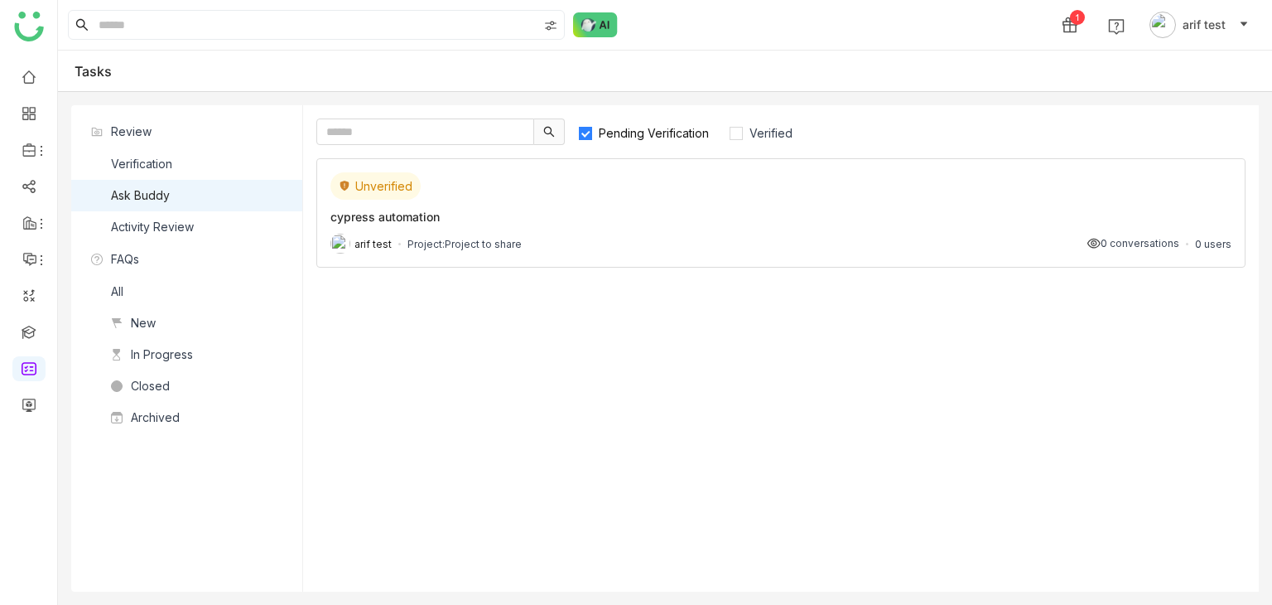
click at [613, 236] on div "arif test Project: Project to share 0 conversations 0 users" at bounding box center [781, 244] width 901 height 20
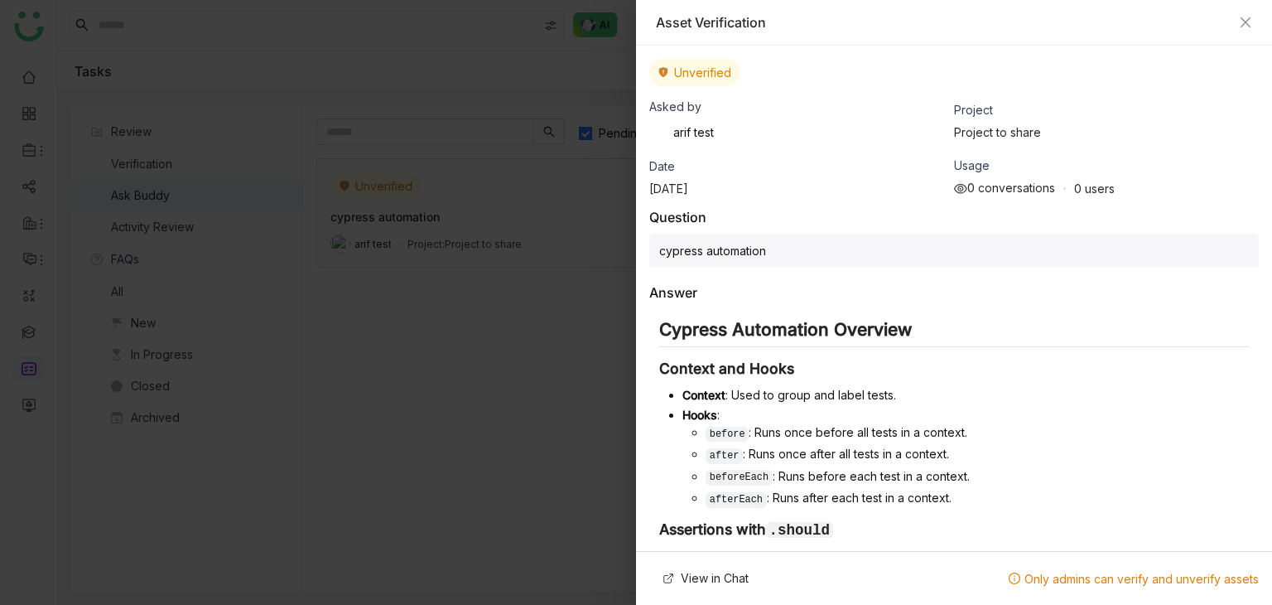
click at [1253, 22] on div "Asset Verification" at bounding box center [954, 23] width 636 height 46
click at [1245, 21] on icon "Close" at bounding box center [1246, 22] width 10 height 10
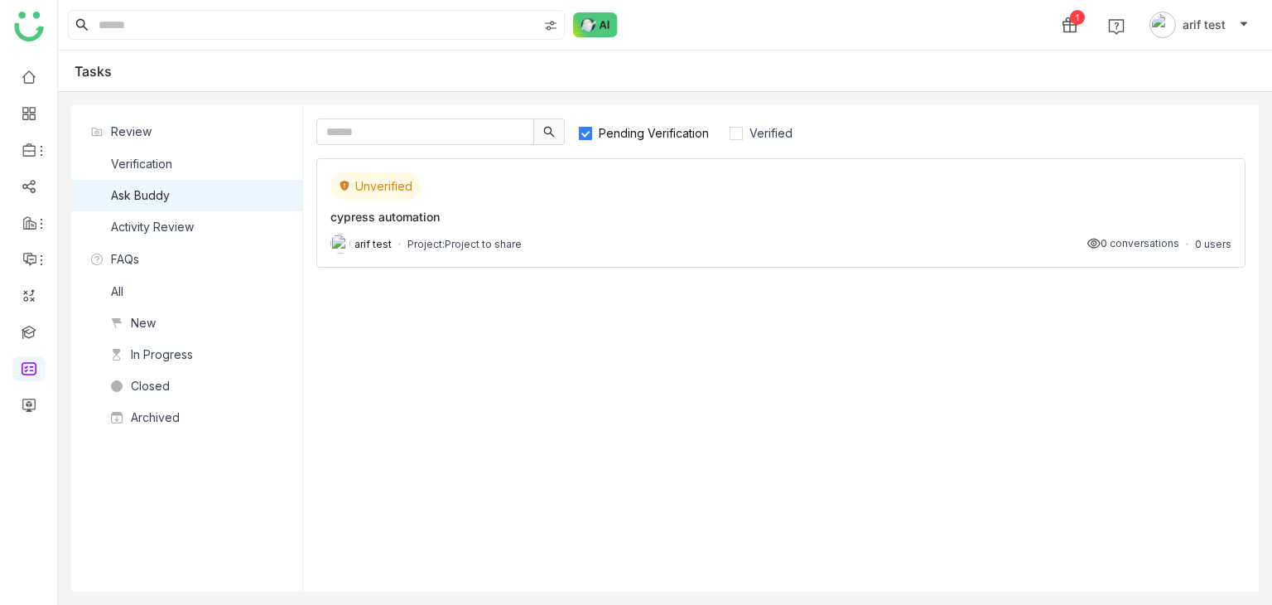
click at [804, 242] on div "arif test Project: Project to share 0 conversations 0 users" at bounding box center [781, 244] width 901 height 20
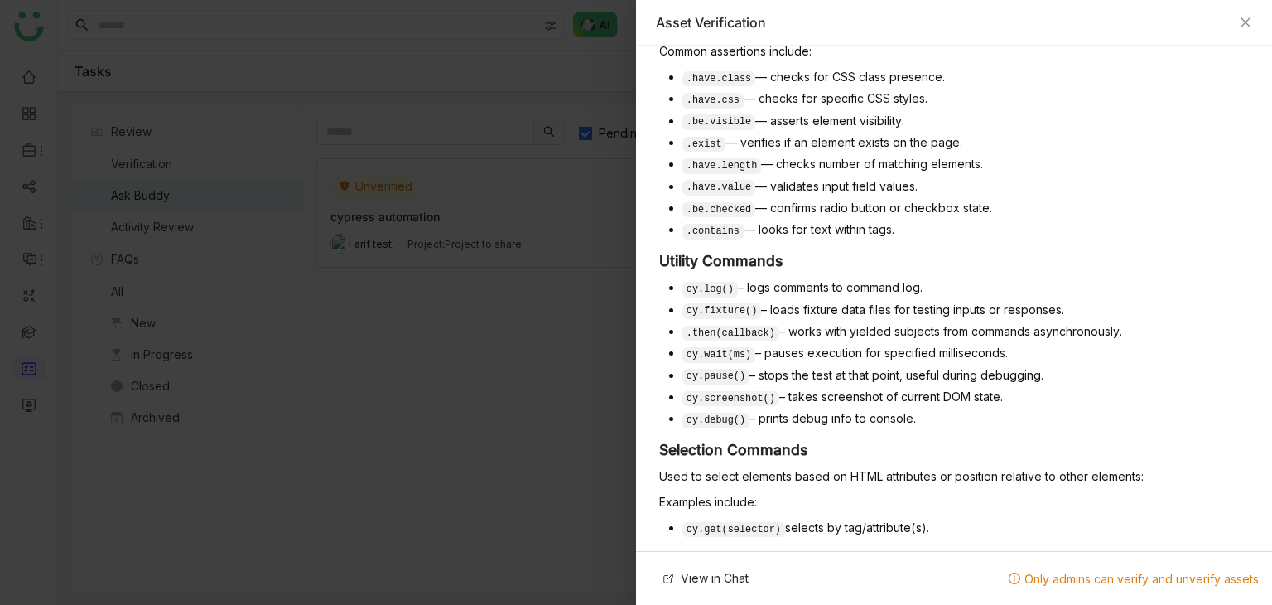
scroll to position [587, 0]
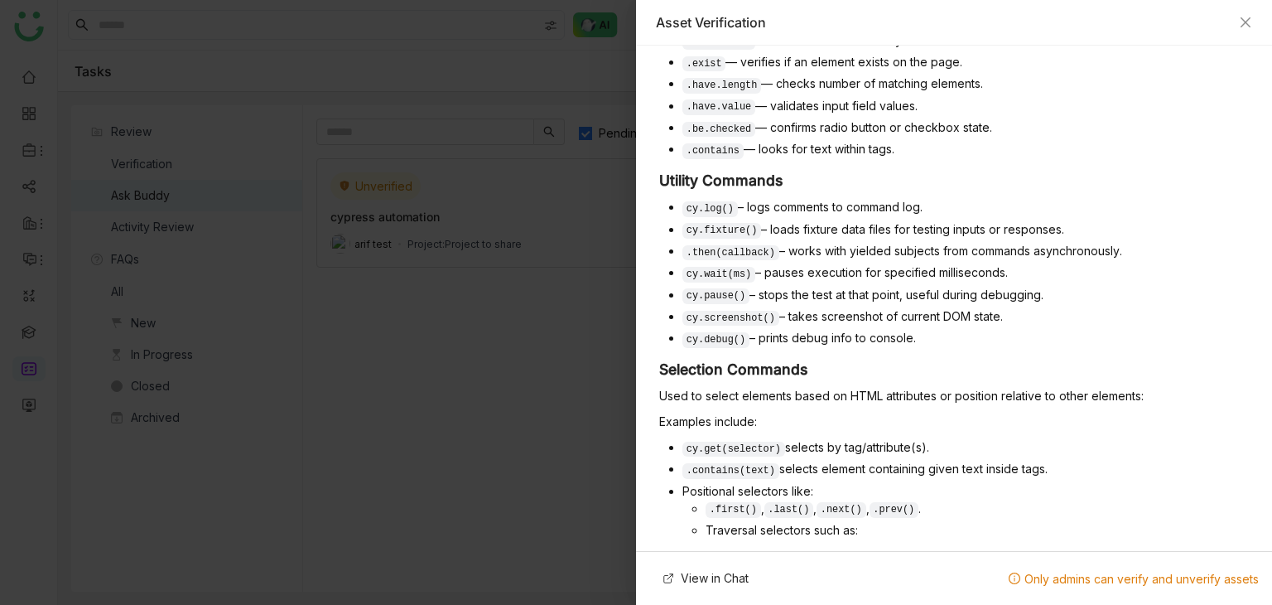
click at [1054, 578] on span "Only admins can verify and unverify assets" at bounding box center [1134, 579] width 250 height 14
click at [1061, 578] on span "Only admins can verify and unverify assets" at bounding box center [1134, 579] width 250 height 14
drag, startPoint x: 1061, startPoint y: 578, endPoint x: 1249, endPoint y: 570, distance: 188.2
click at [1249, 570] on div "Only admins can verify and unverify assets" at bounding box center [1134, 578] width 250 height 27
click at [1249, 21] on icon "Close" at bounding box center [1245, 22] width 13 height 13
